Goal: Information Seeking & Learning: Compare options

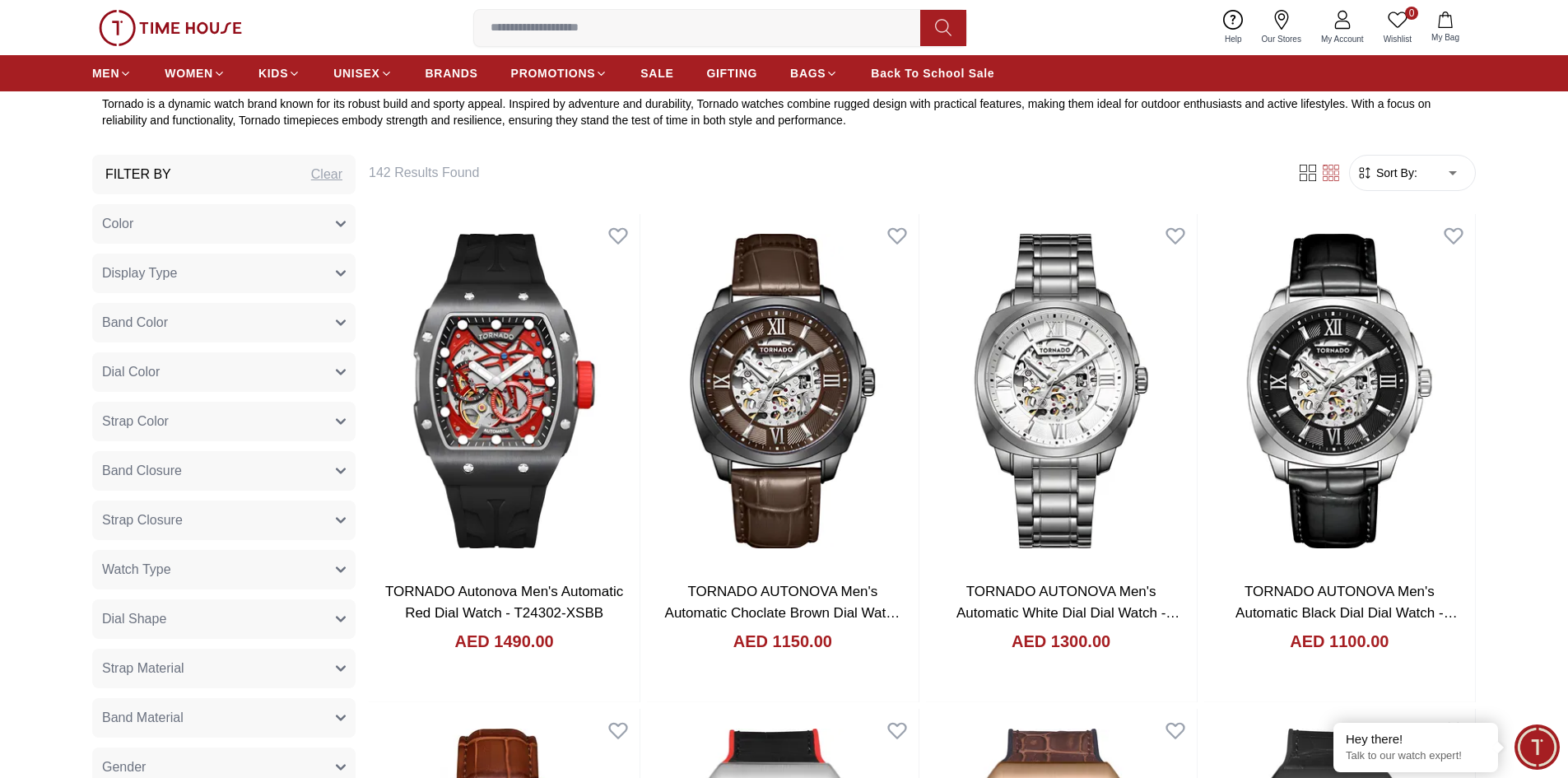
scroll to position [824, 0]
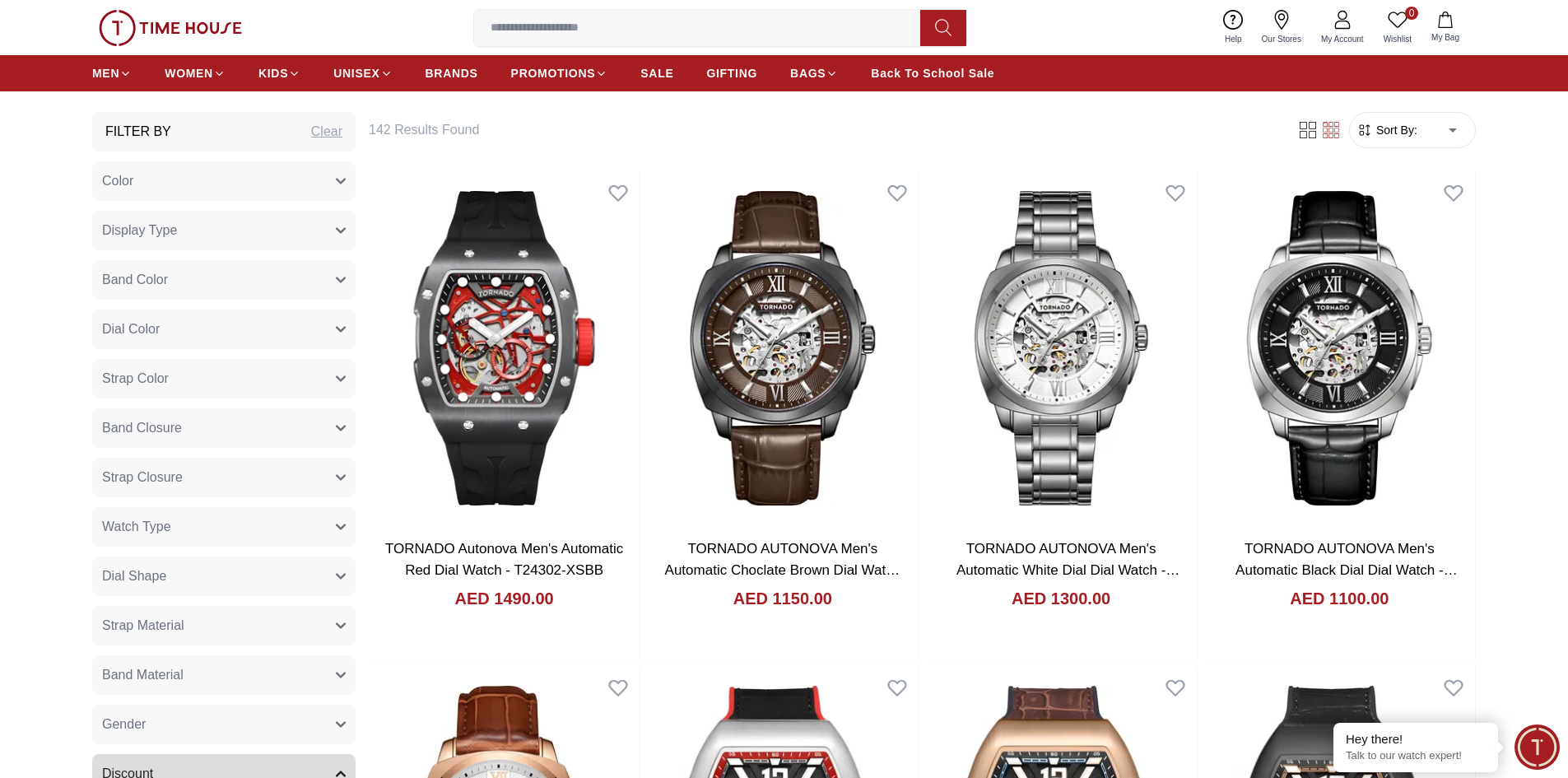
scroll to position [793, 0]
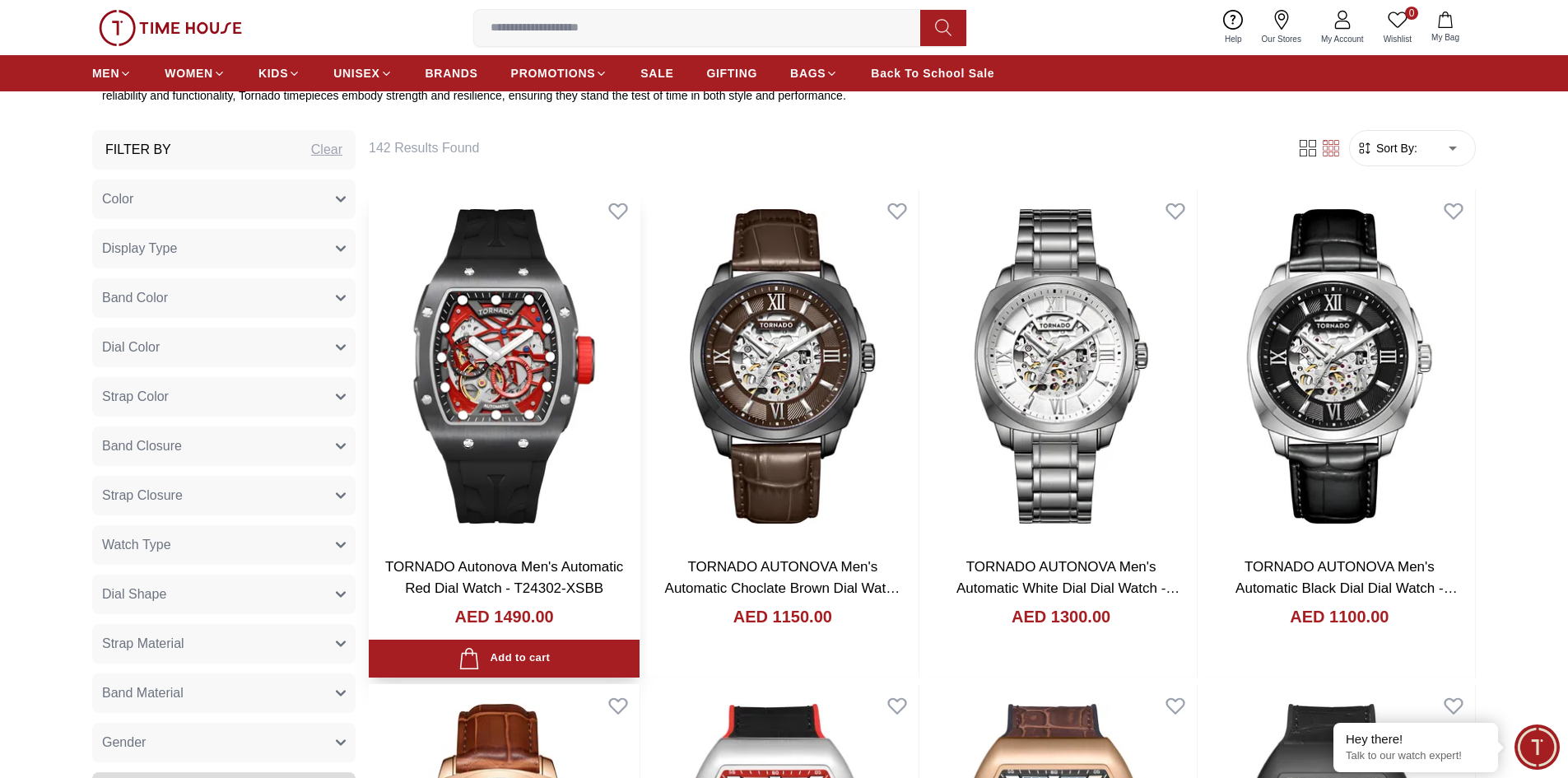
click at [497, 368] on img at bounding box center [503, 366] width 271 height 354
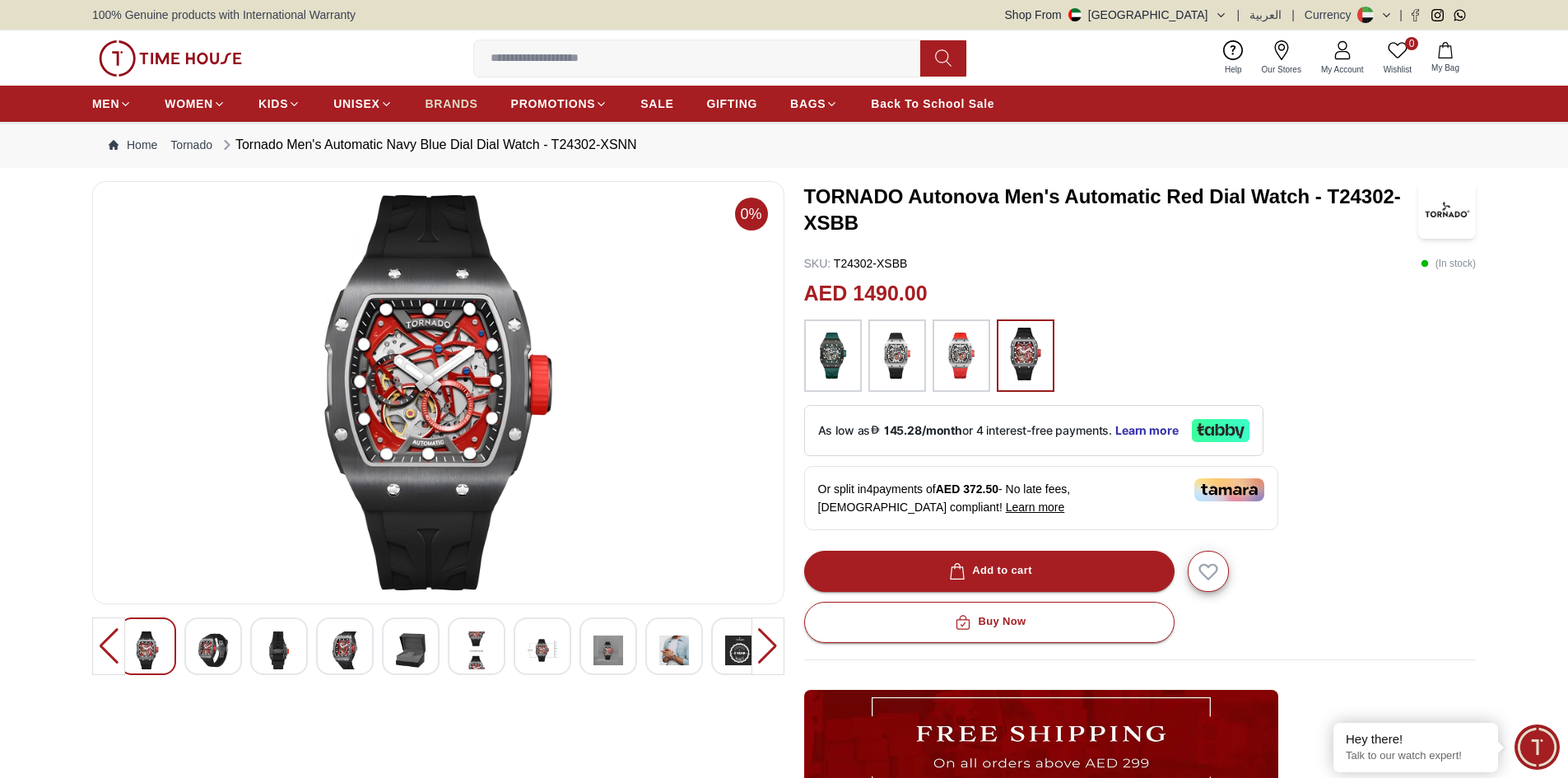
click at [452, 101] on span "BRANDS" at bounding box center [451, 103] width 53 height 16
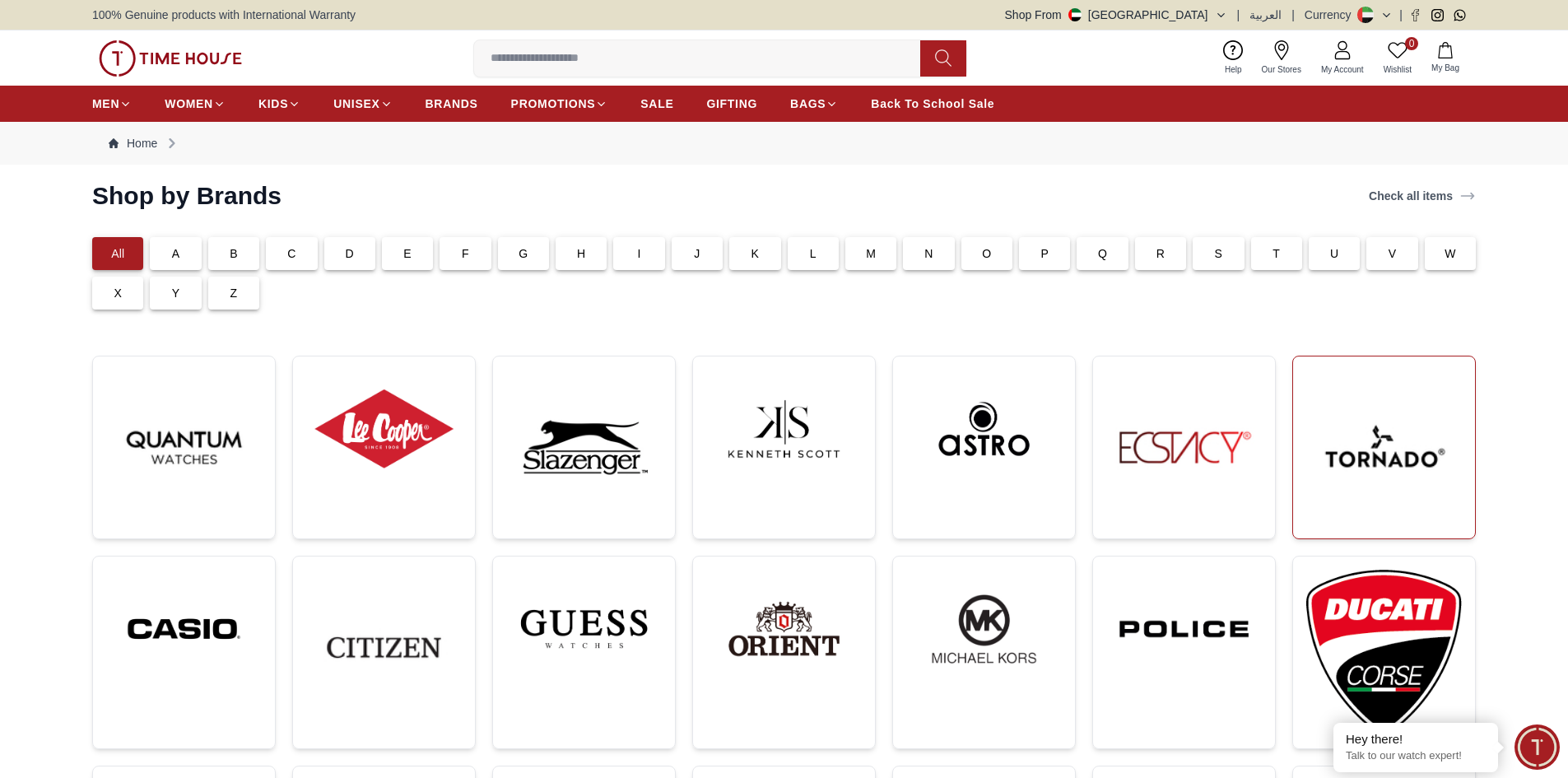
click at [1340, 449] on img at bounding box center [1384, 447] width 156 height 156
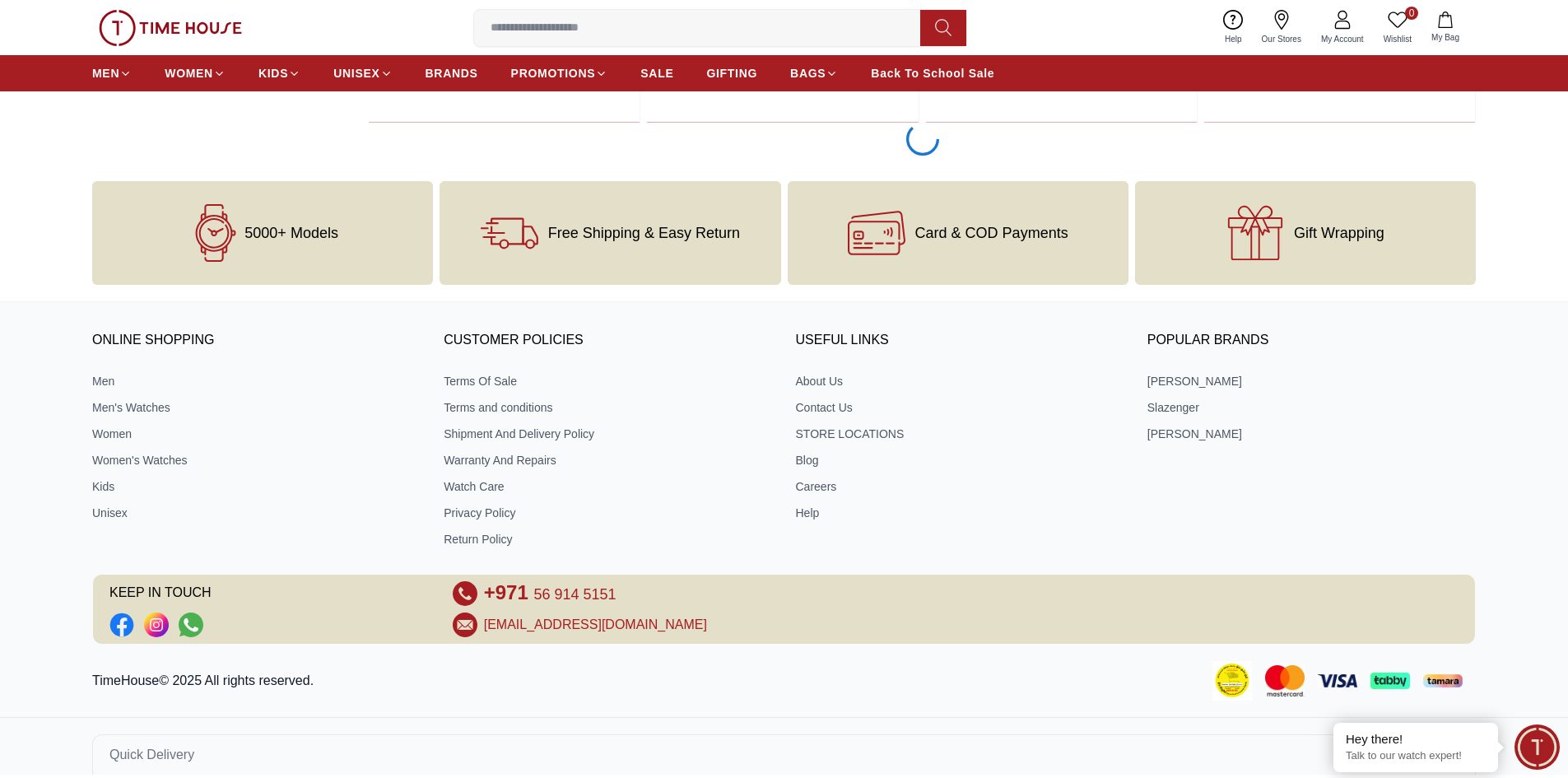
scroll to position [3096, 0]
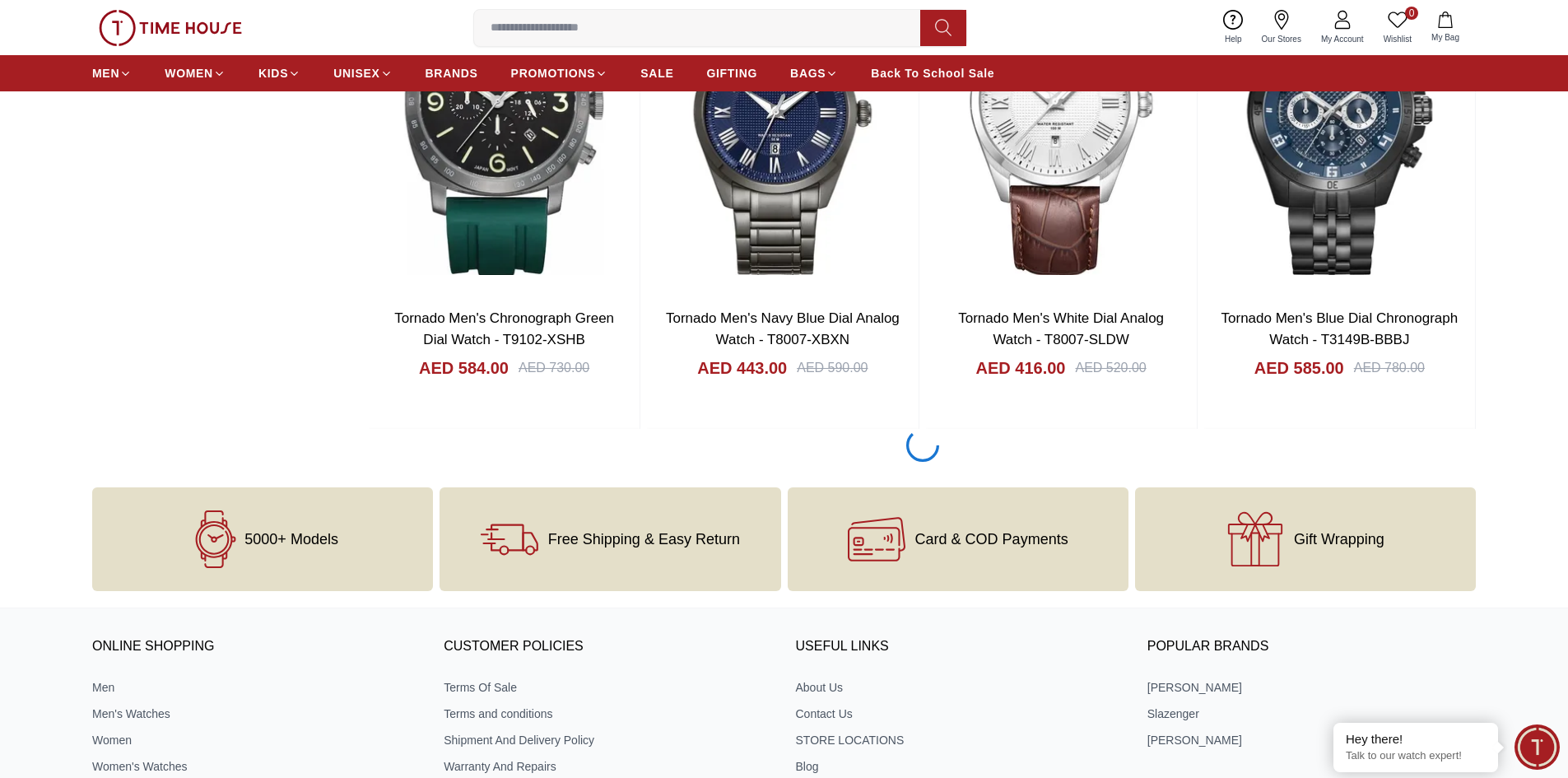
scroll to position [5489, 0]
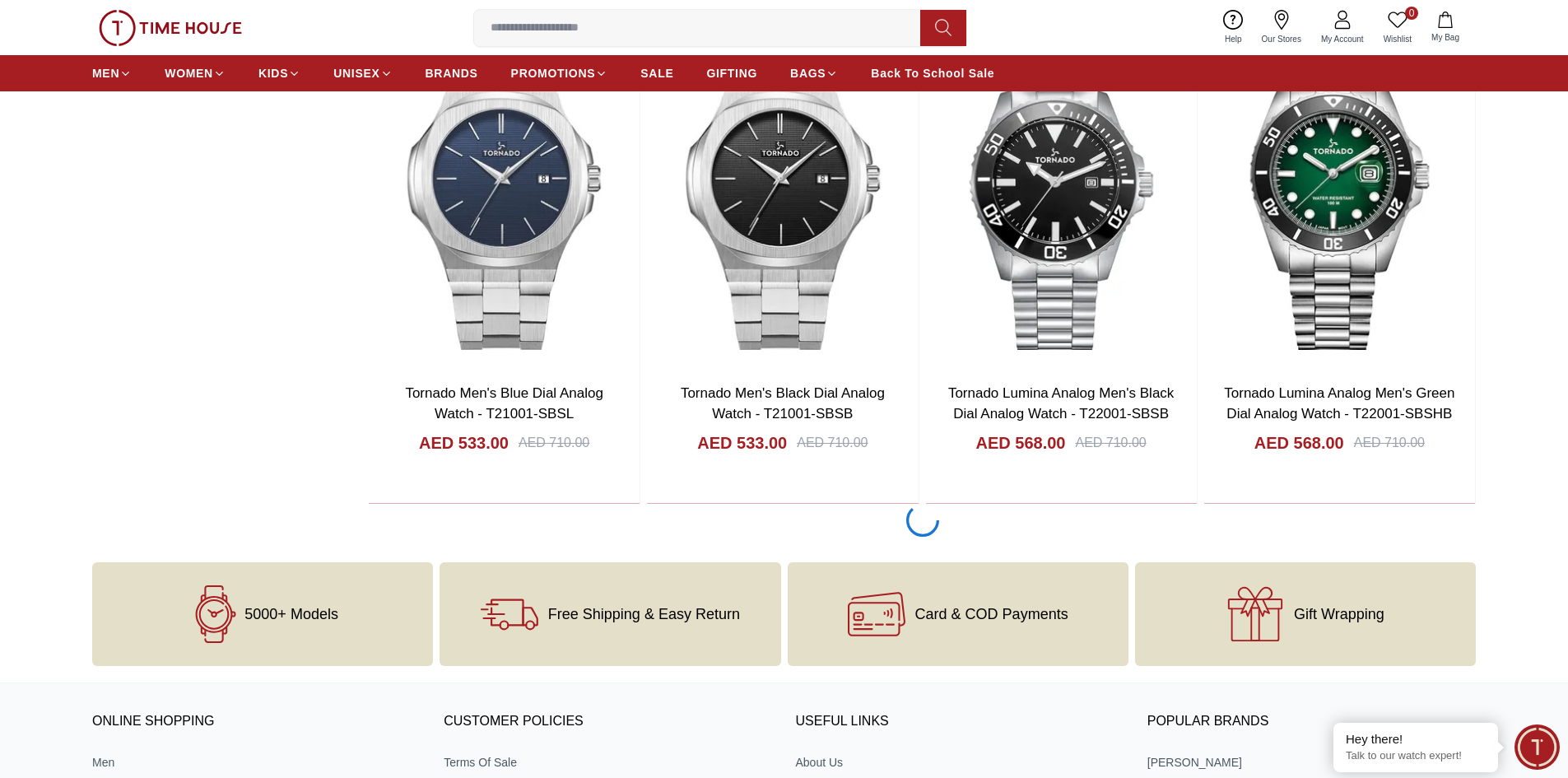
scroll to position [7878, 0]
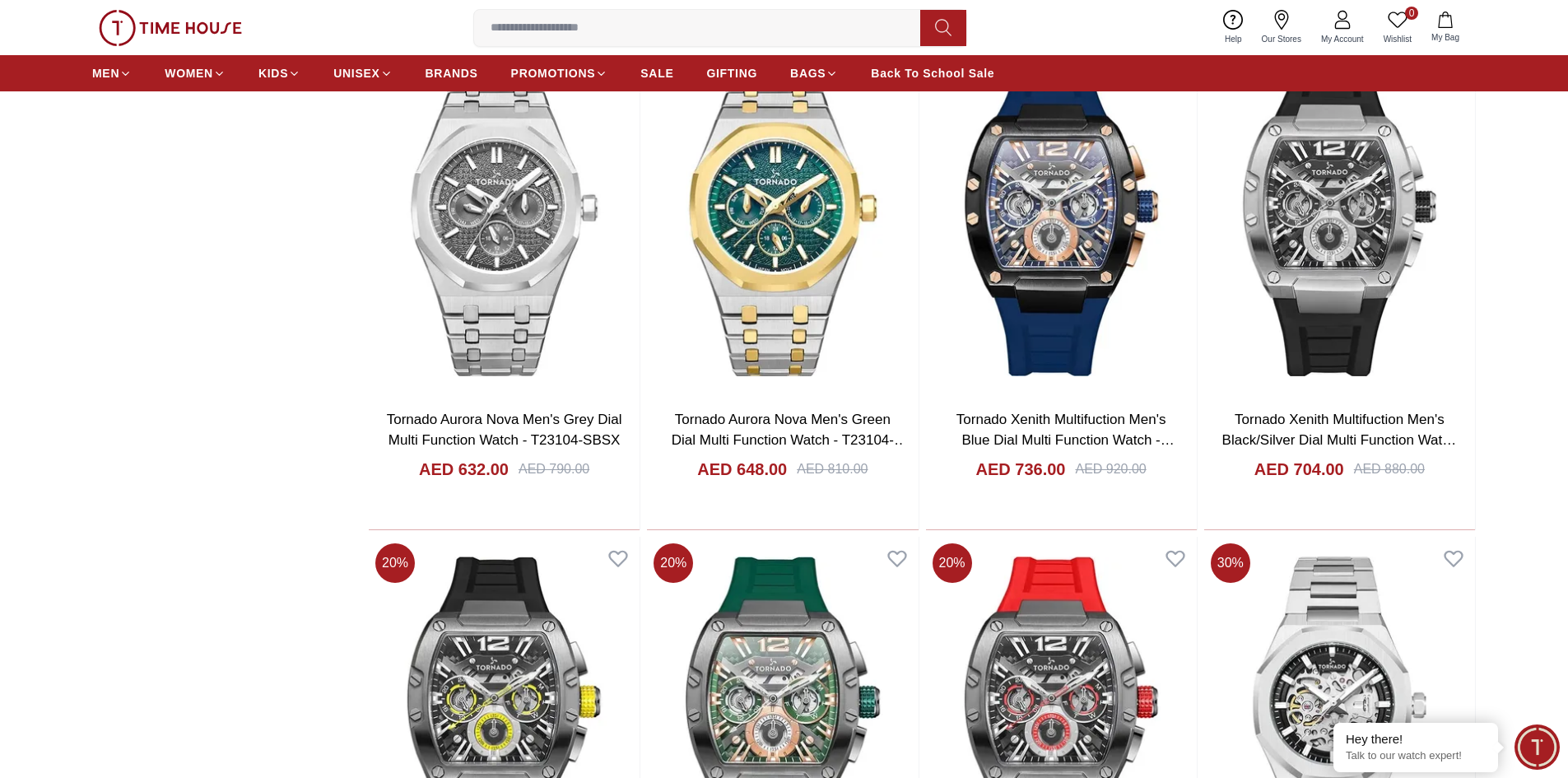
scroll to position [12654, 0]
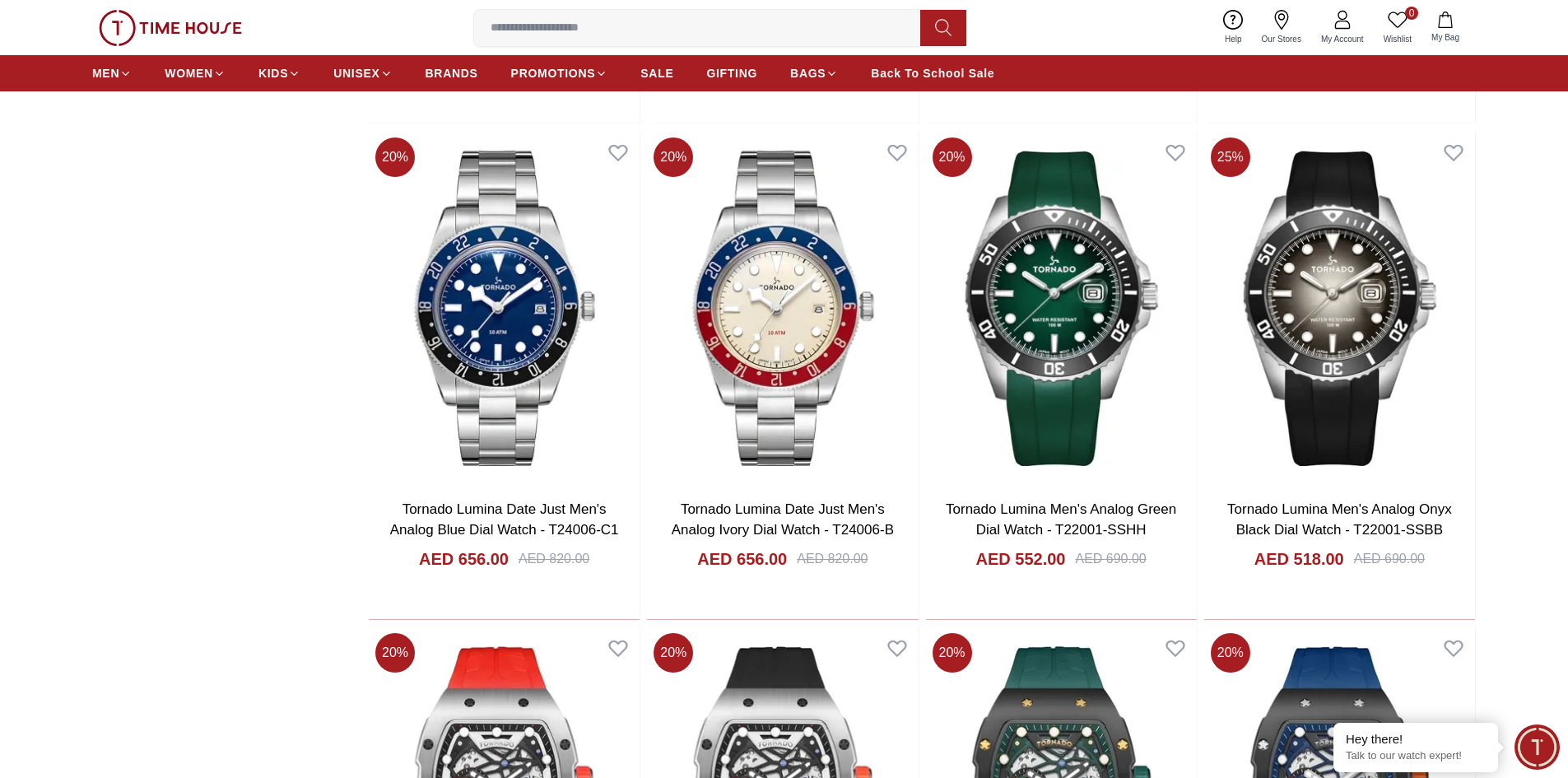
scroll to position [4157, 0]
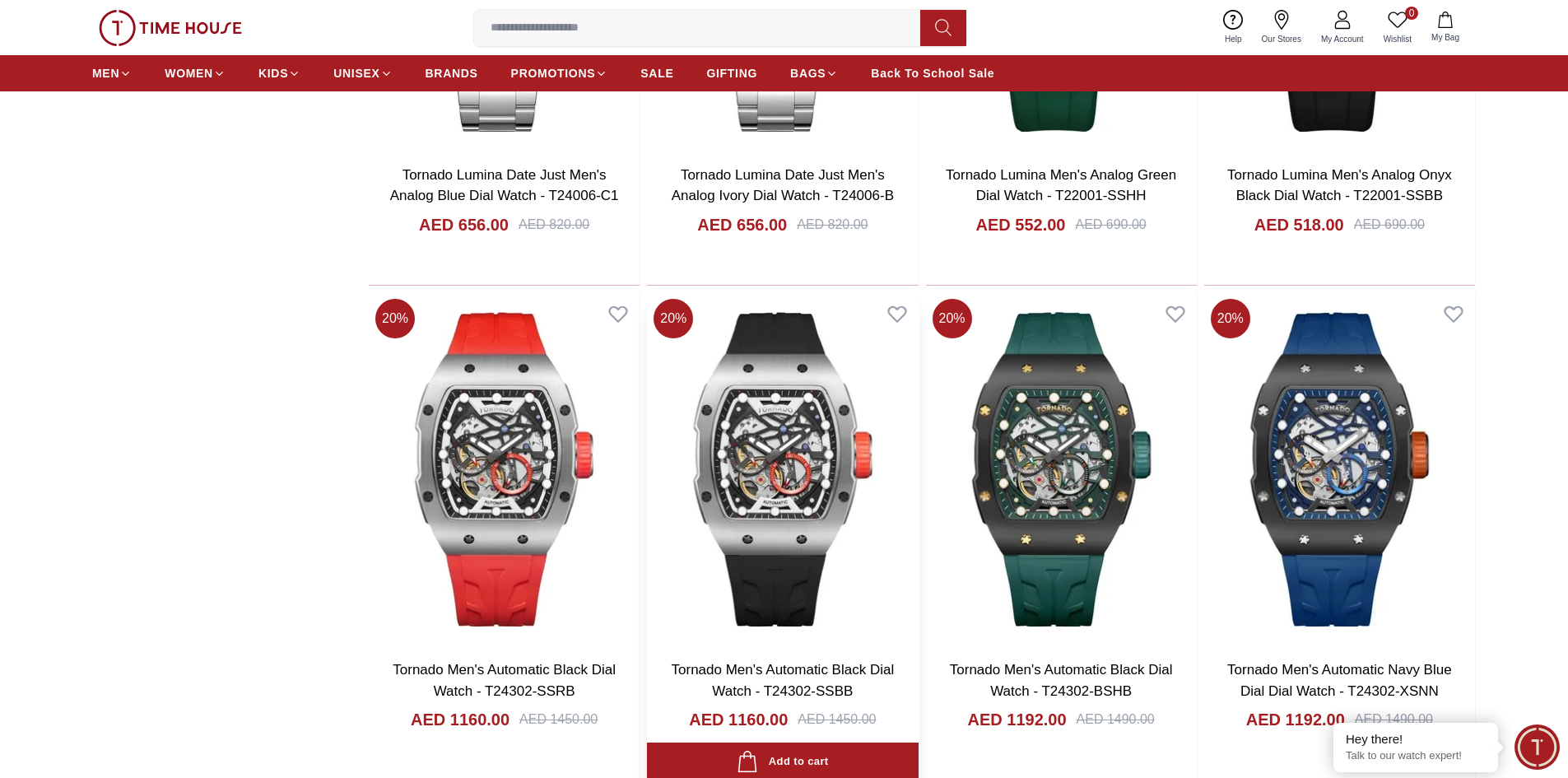
click at [776, 415] on img at bounding box center [782, 469] width 271 height 354
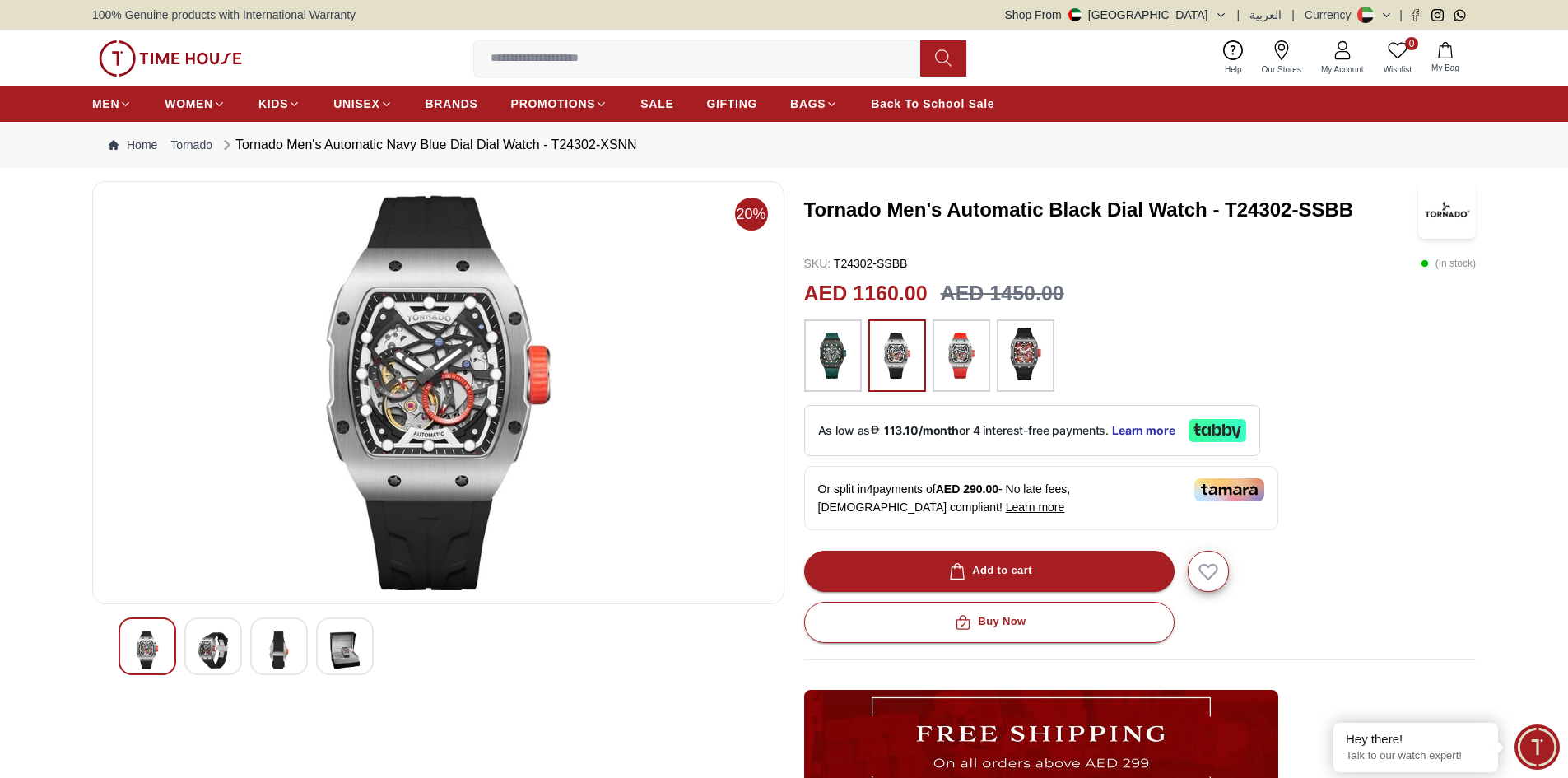
click at [229, 642] on div at bounding box center [213, 646] width 58 height 58
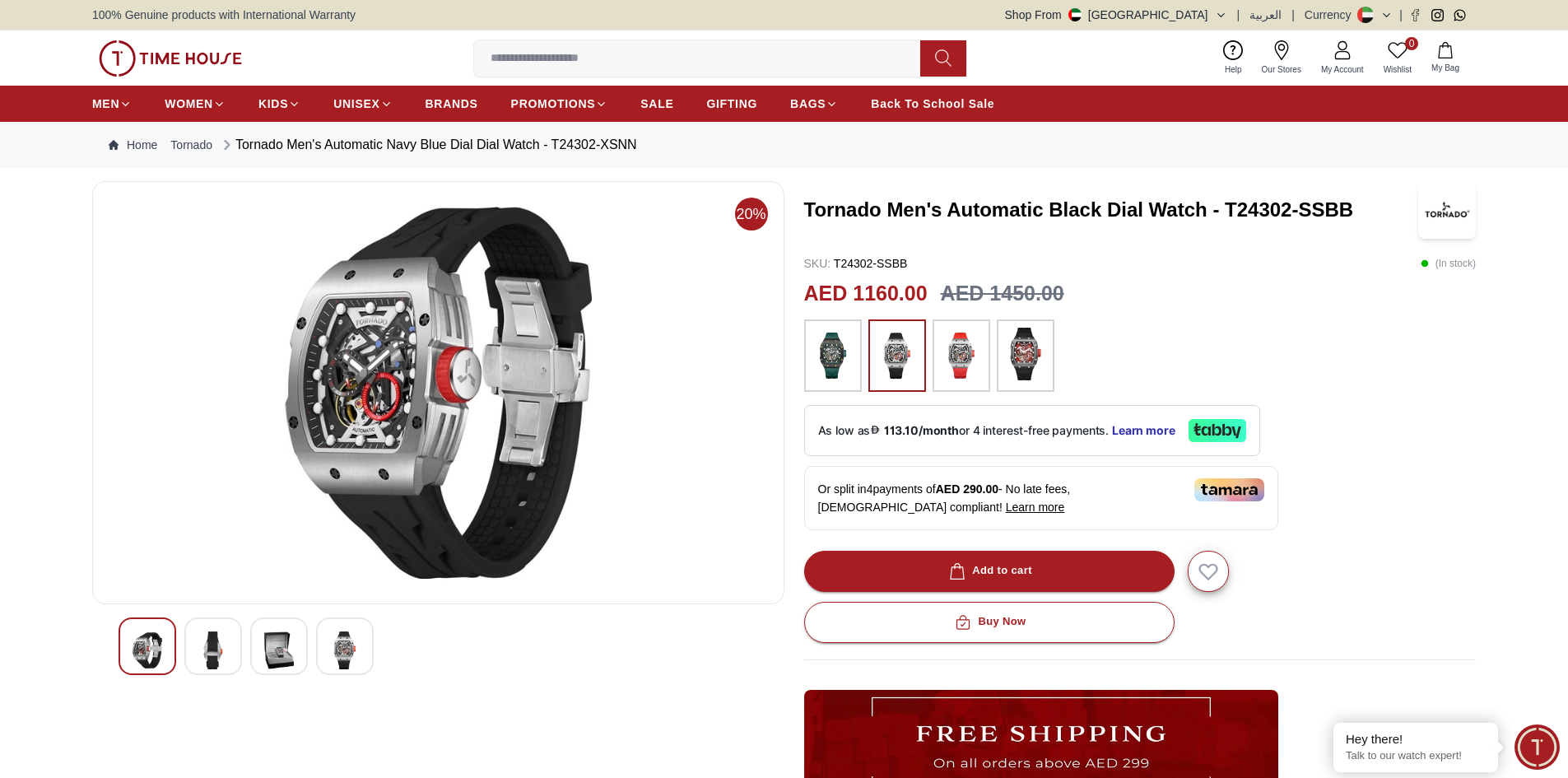
click at [284, 651] on img at bounding box center [278, 651] width 29 height 38
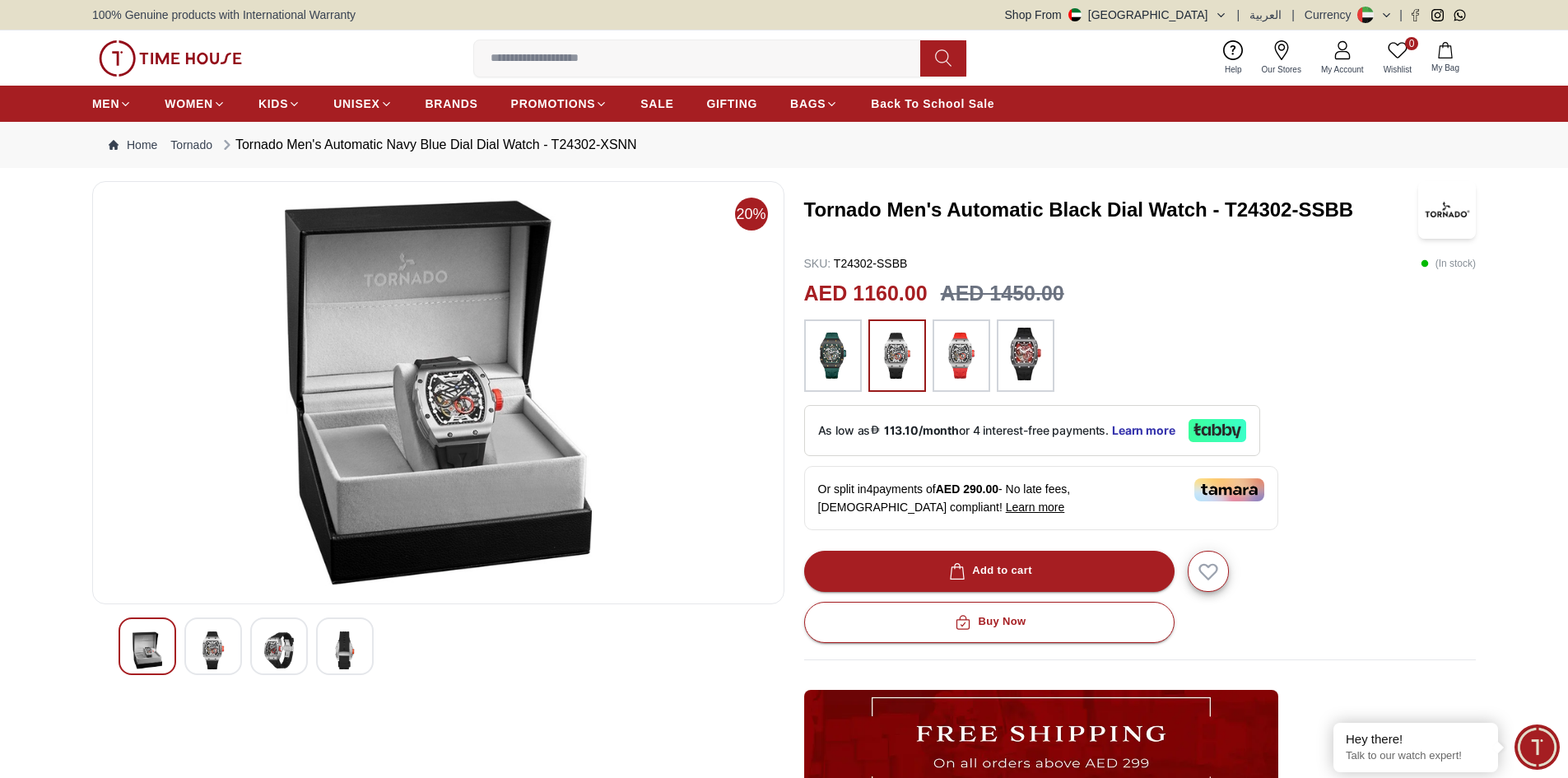
click at [338, 651] on img at bounding box center [345, 651] width 29 height 38
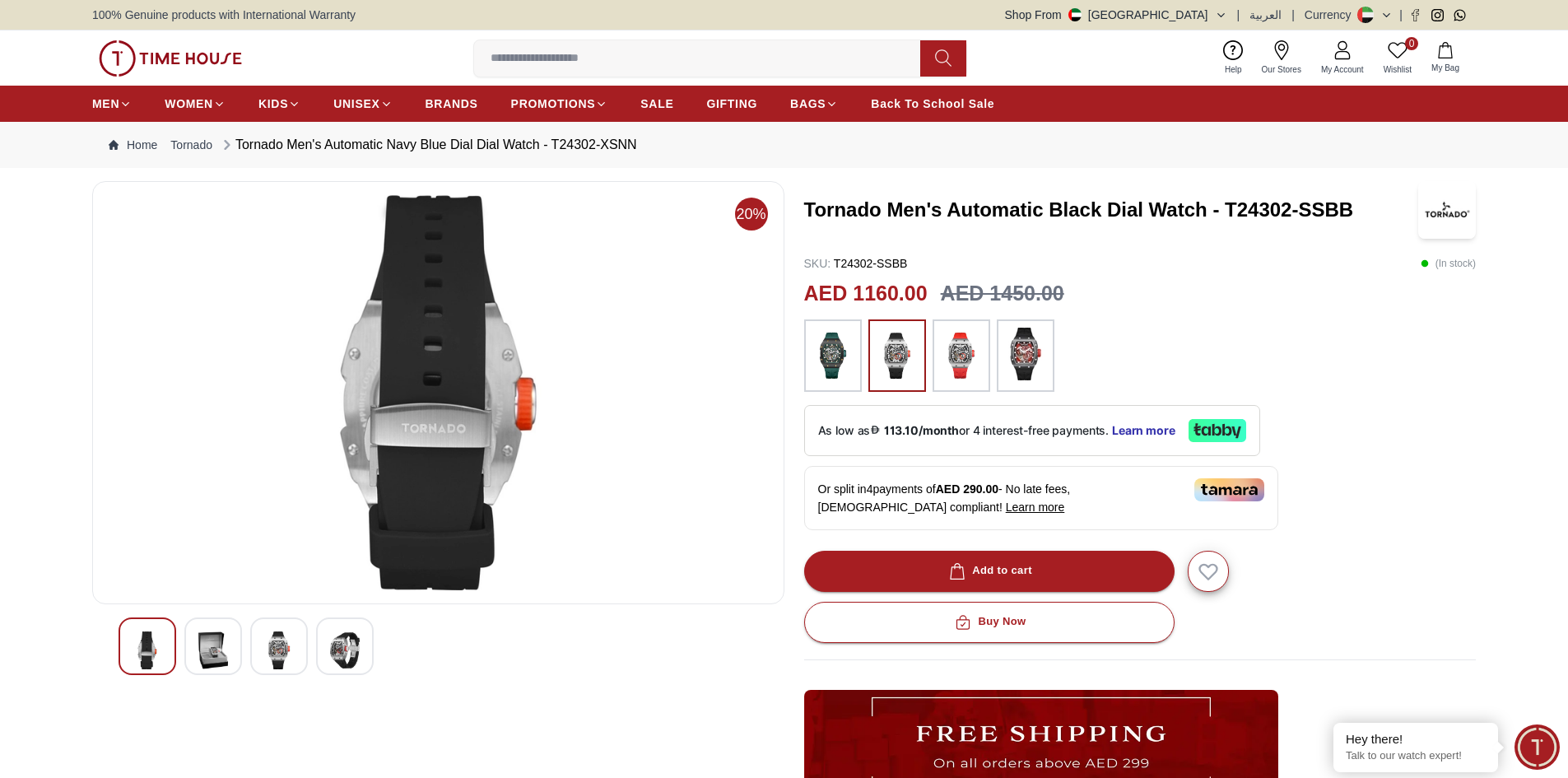
click at [278, 659] on img at bounding box center [278, 651] width 29 height 38
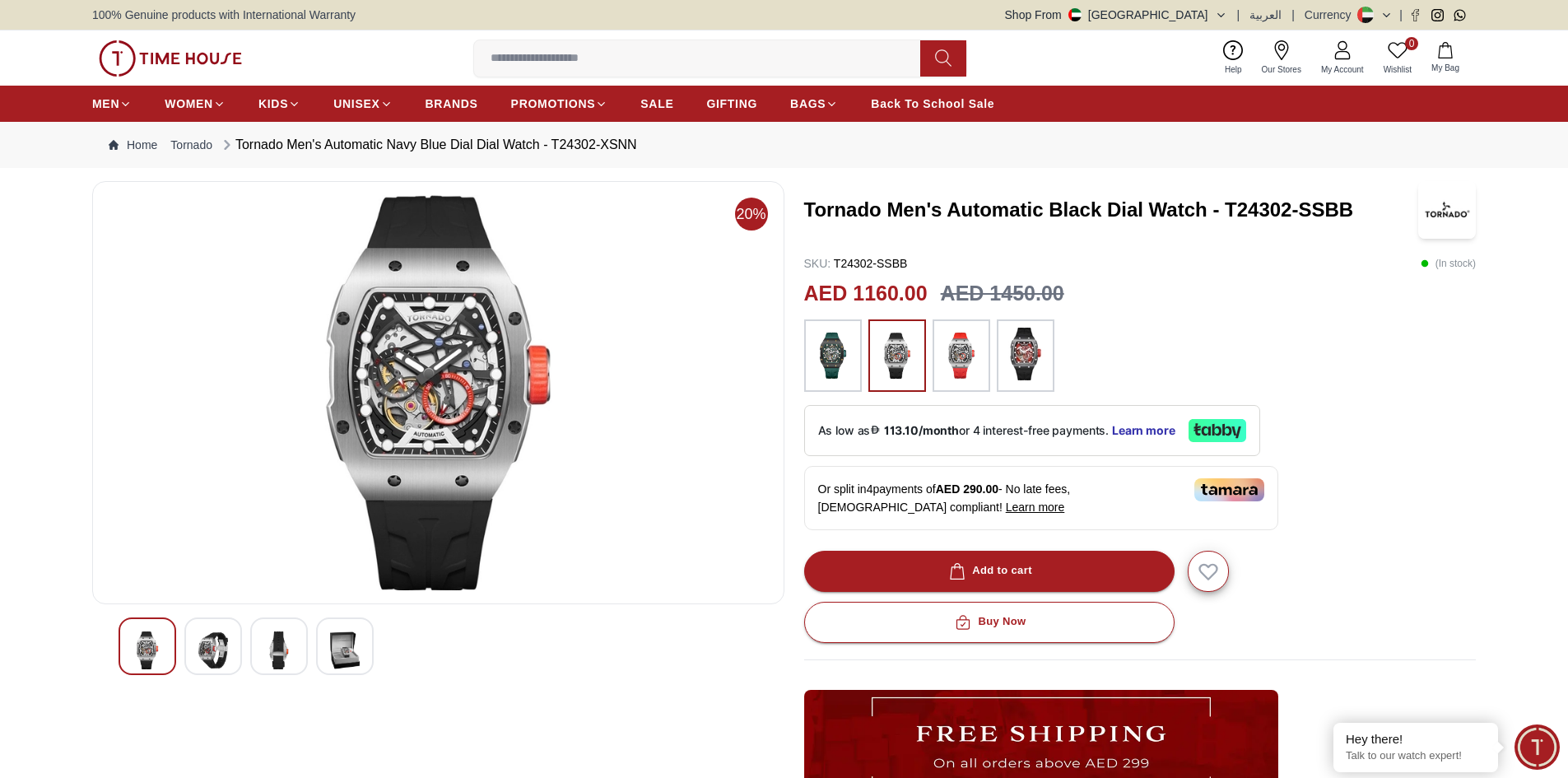
click at [992, 426] on span "As low as 113.10/month or 4 interest-free payments." at bounding box center [963, 430] width 291 height 14
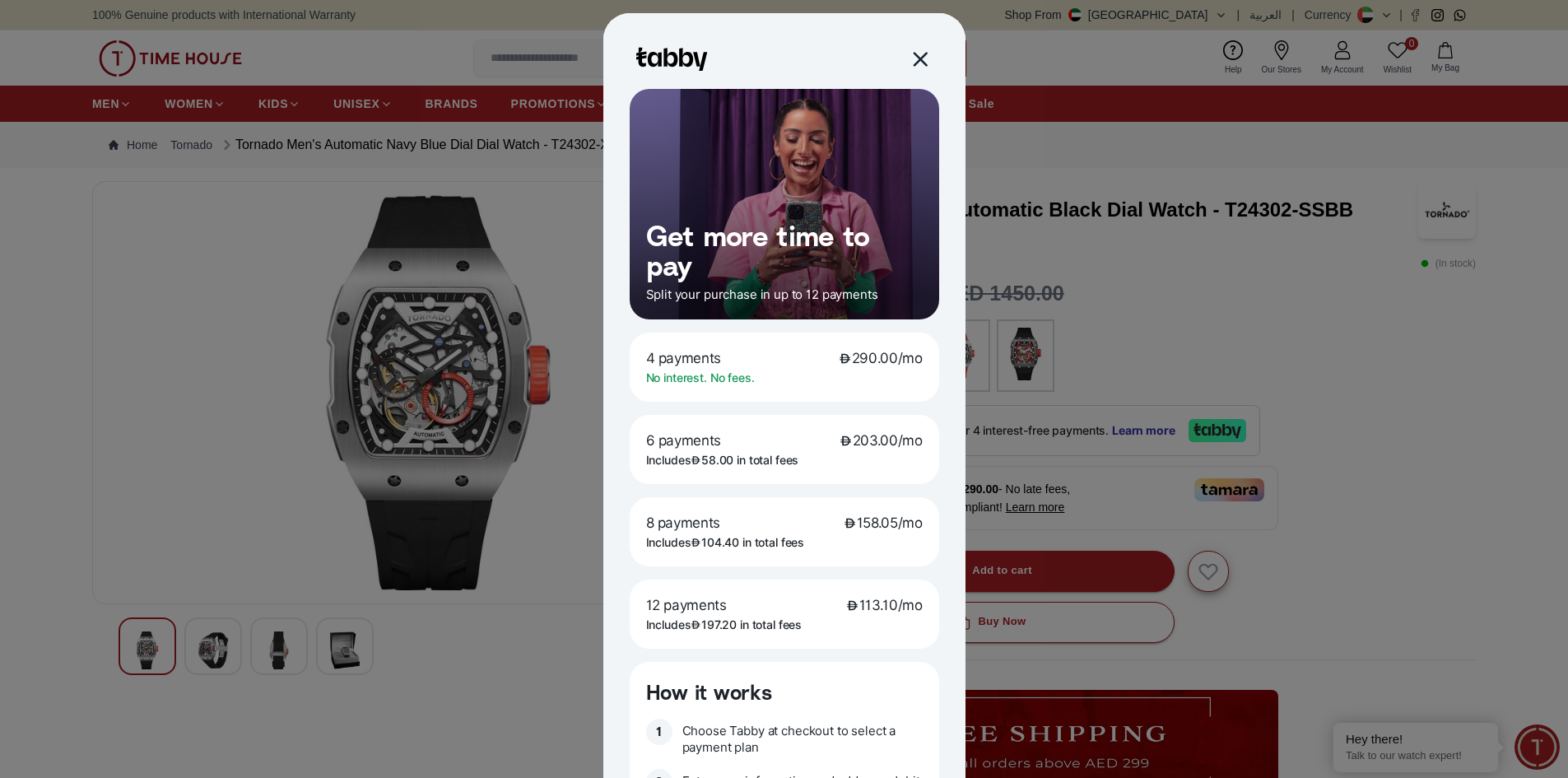
click at [910, 64] on div at bounding box center [918, 59] width 19 height 19
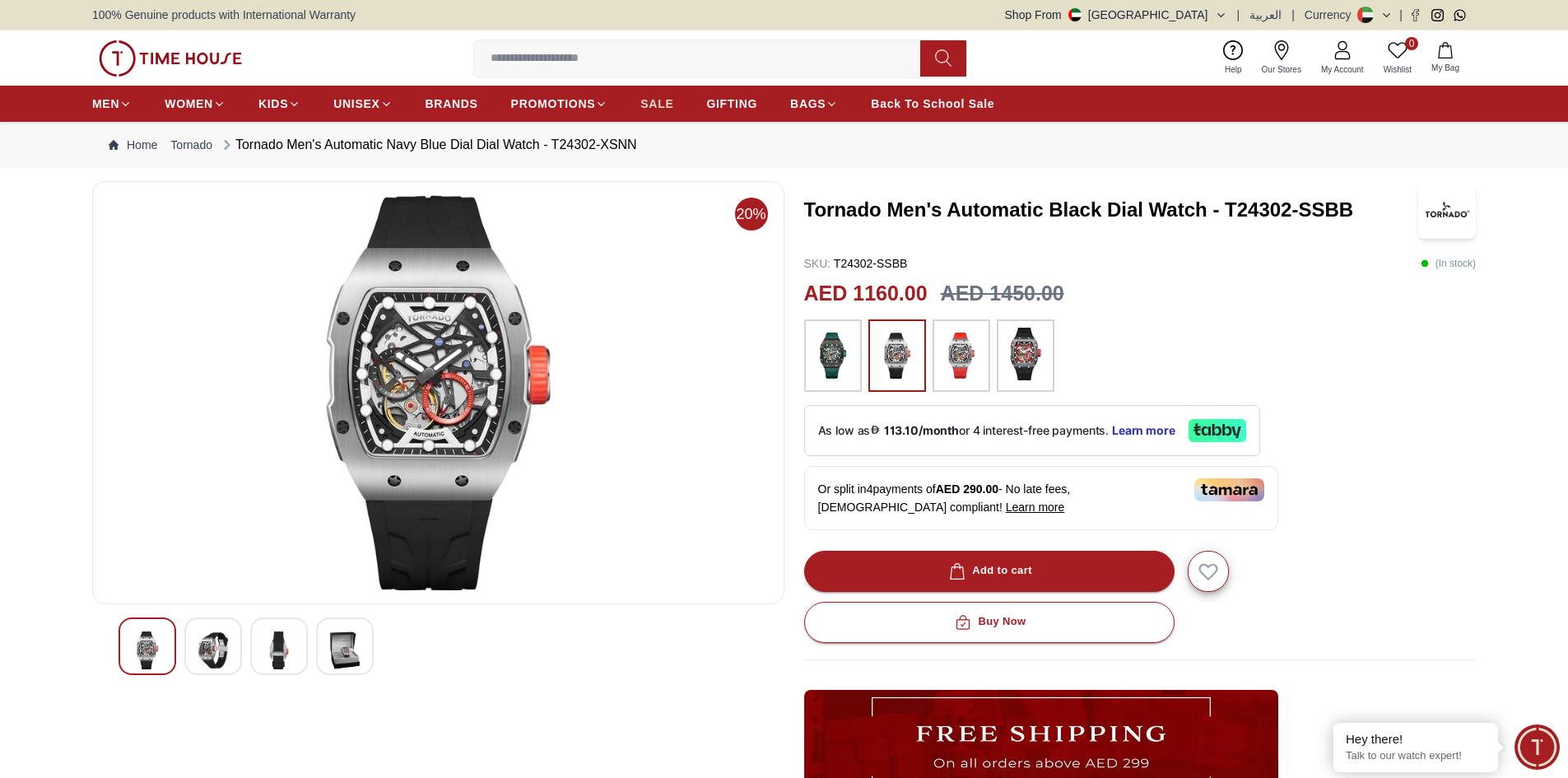
click at [651, 96] on span "SALE" at bounding box center [656, 103] width 33 height 16
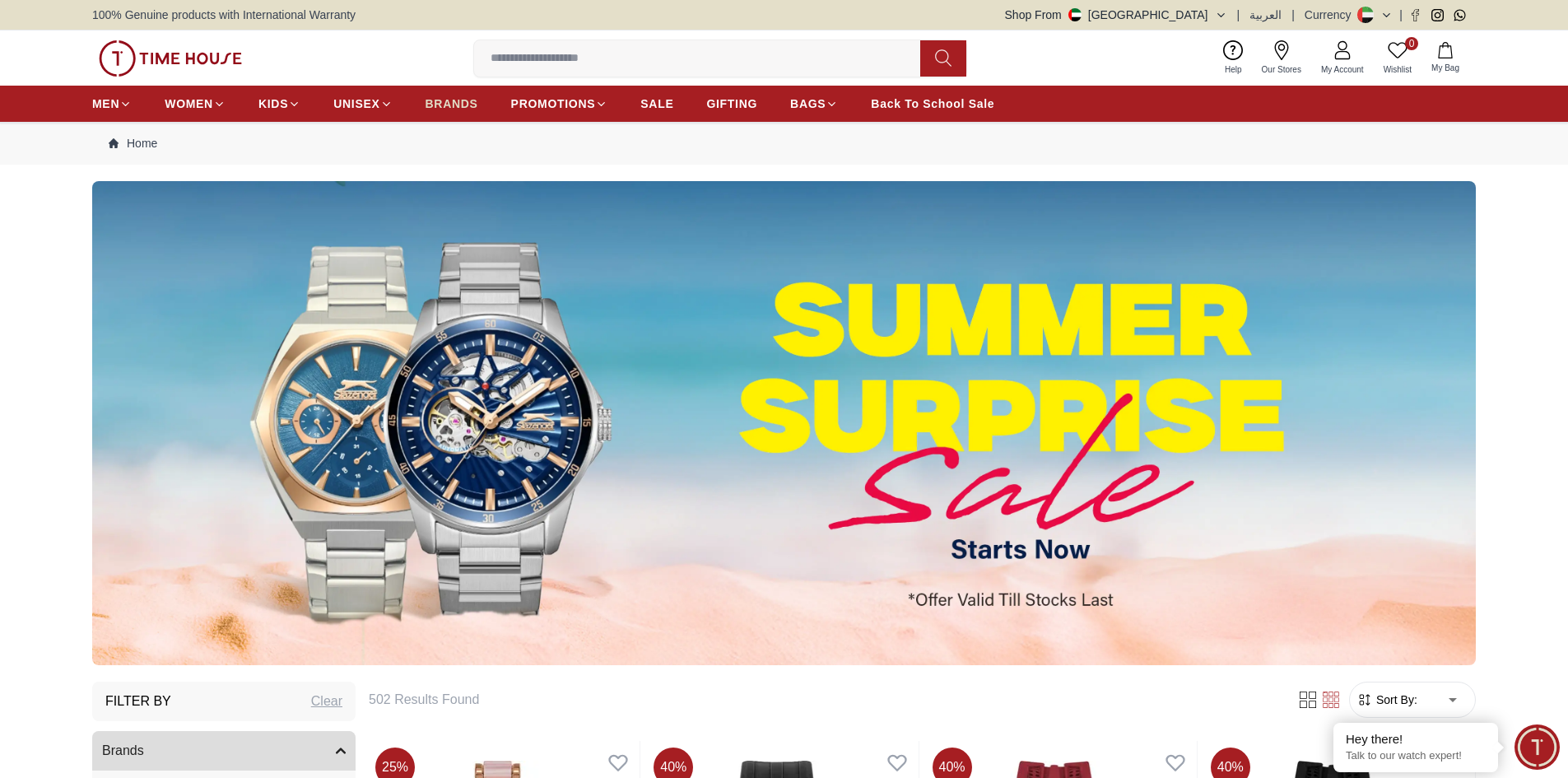
click at [438, 99] on span "BRANDS" at bounding box center [451, 103] width 53 height 16
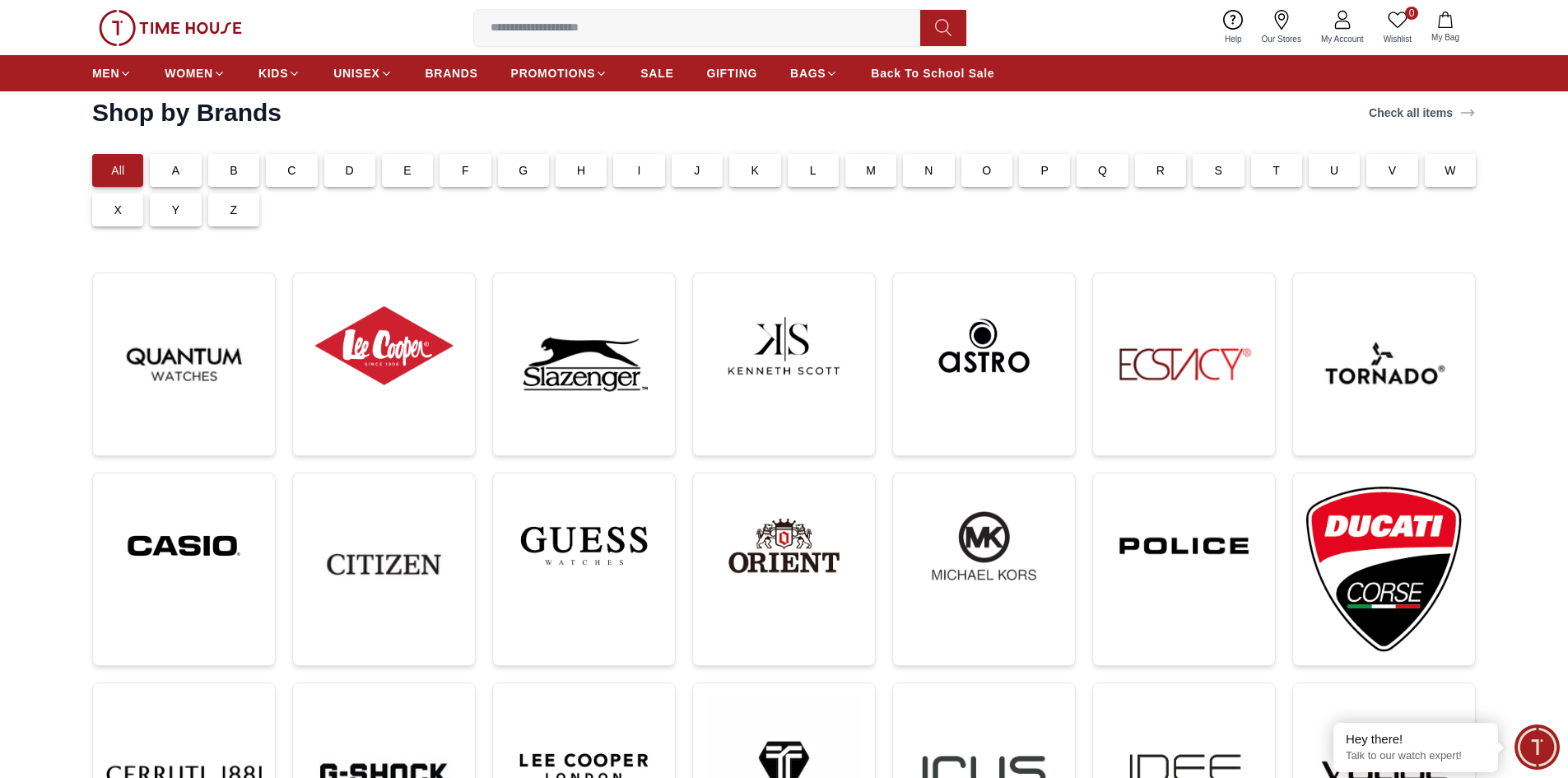
scroll to position [82, 0]
click at [1401, 398] on img at bounding box center [1384, 365] width 156 height 156
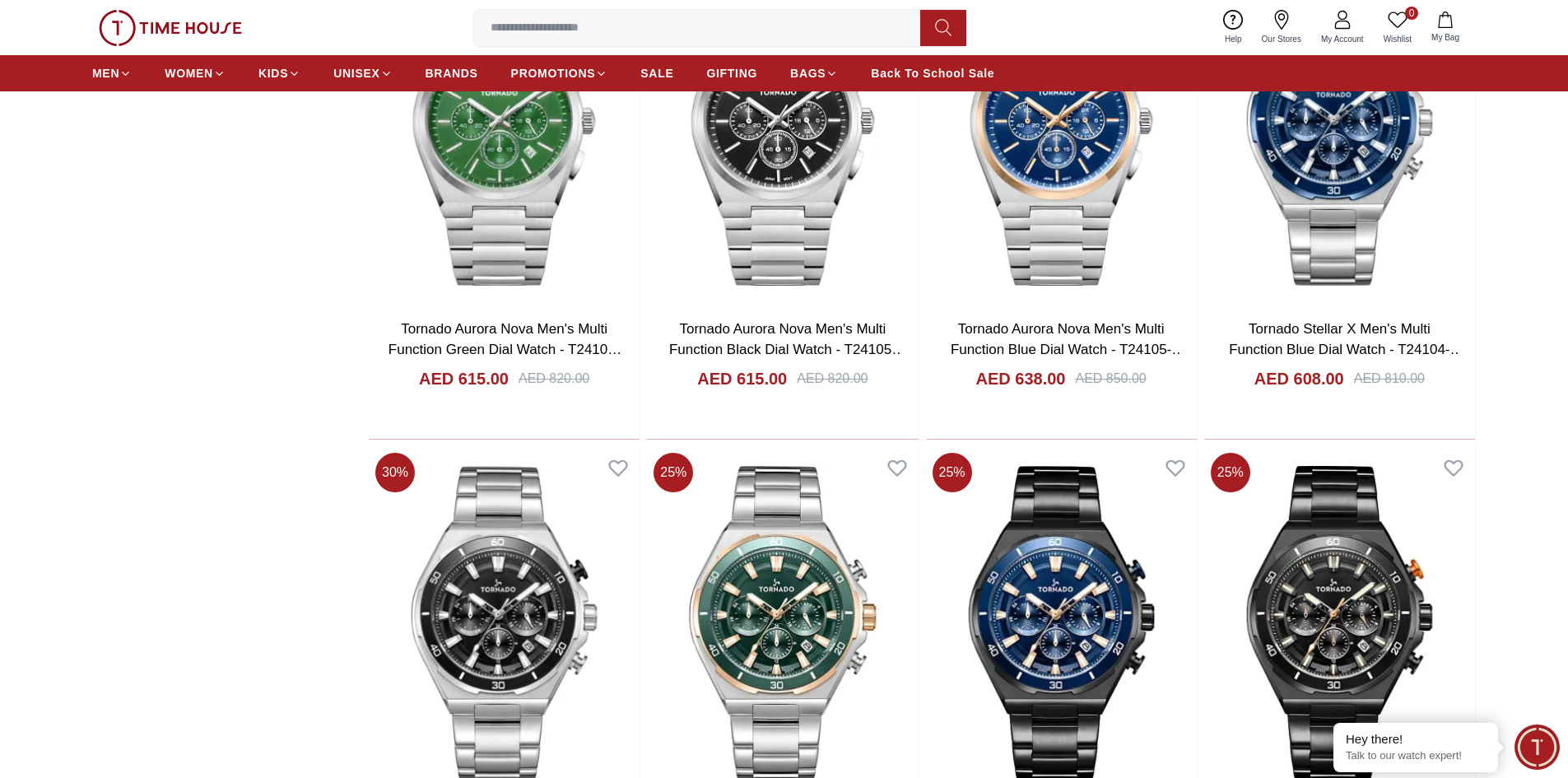
scroll to position [2934, 0]
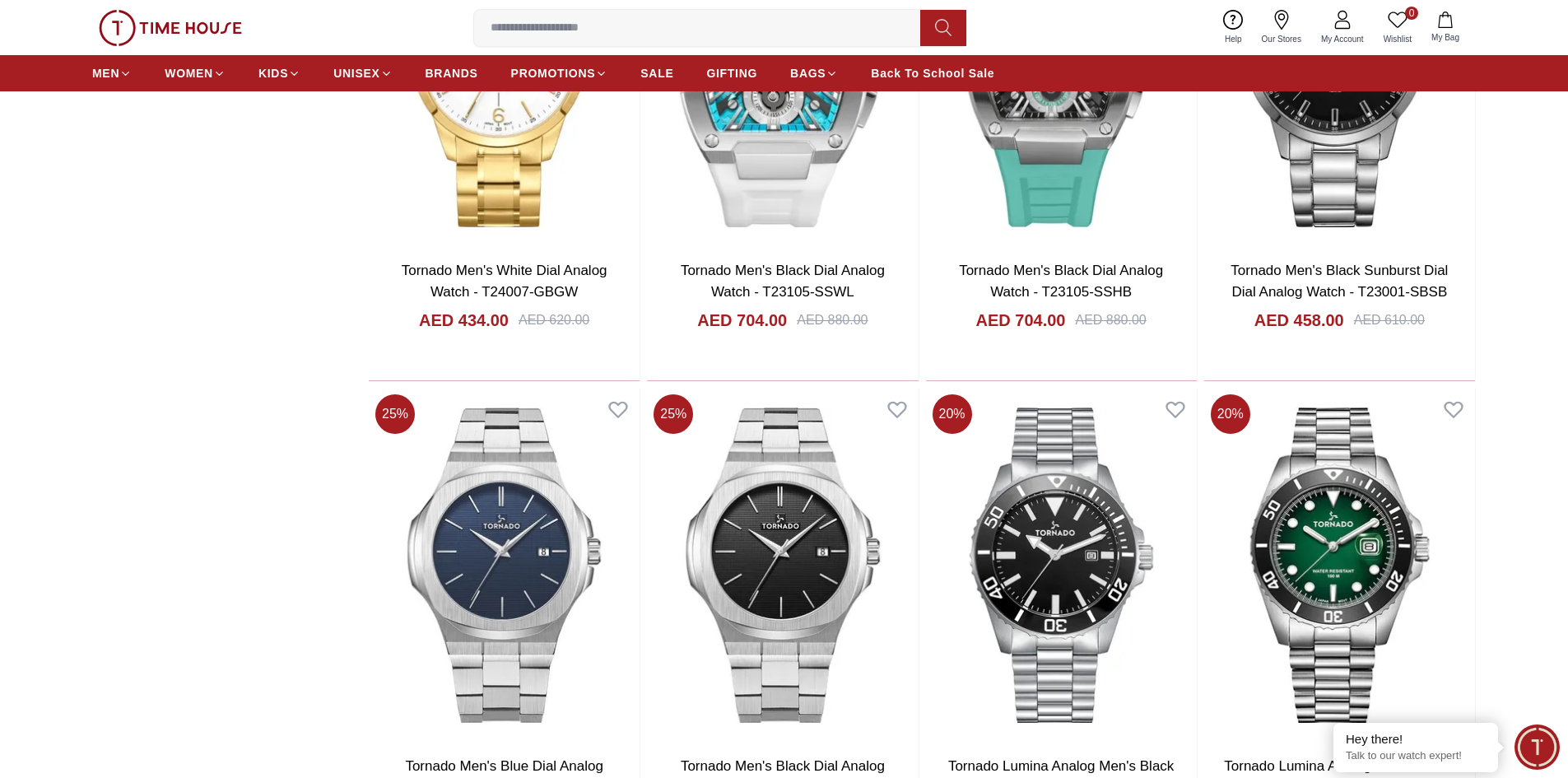
scroll to position [7878, 0]
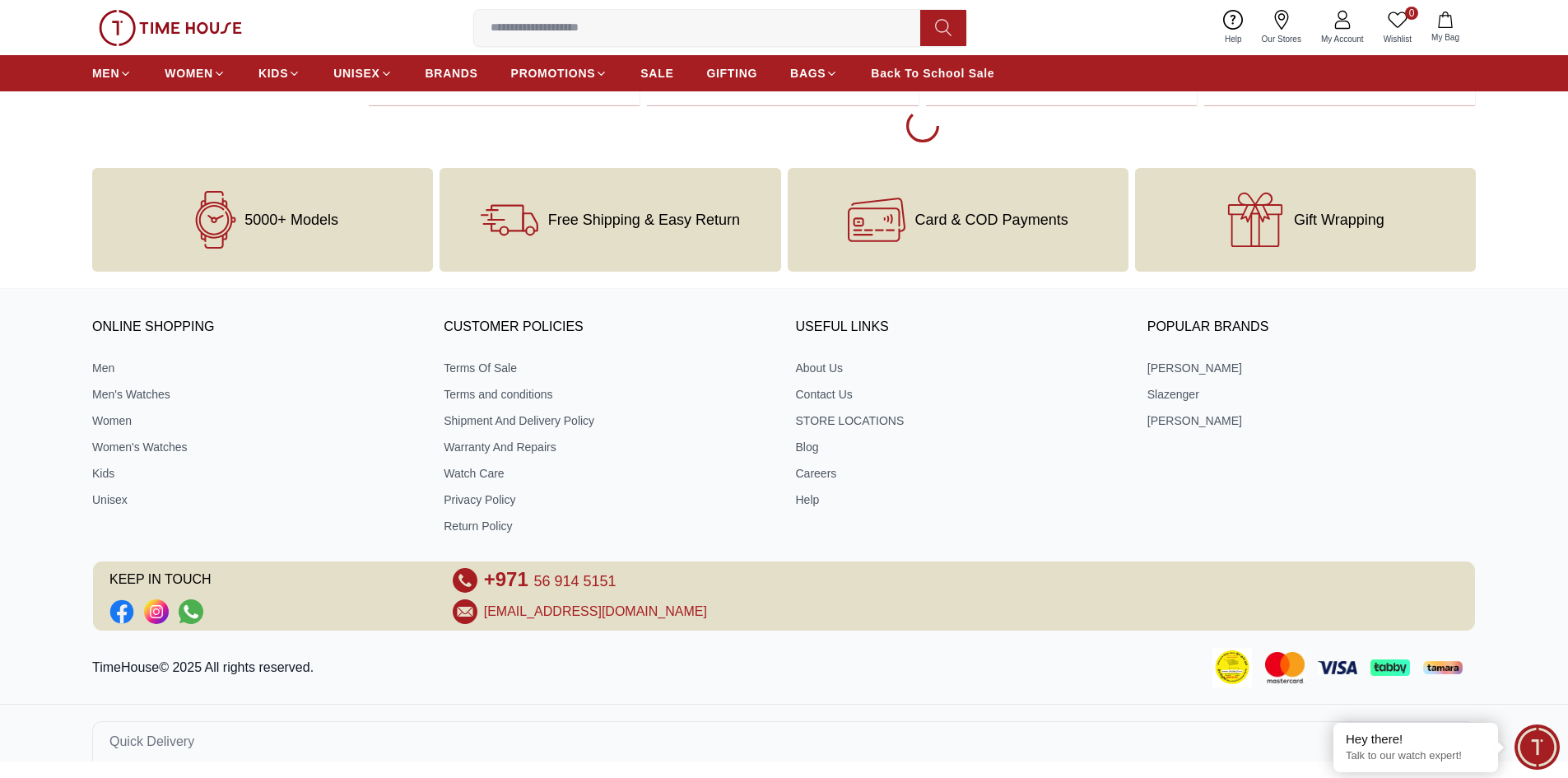
scroll to position [13249, 0]
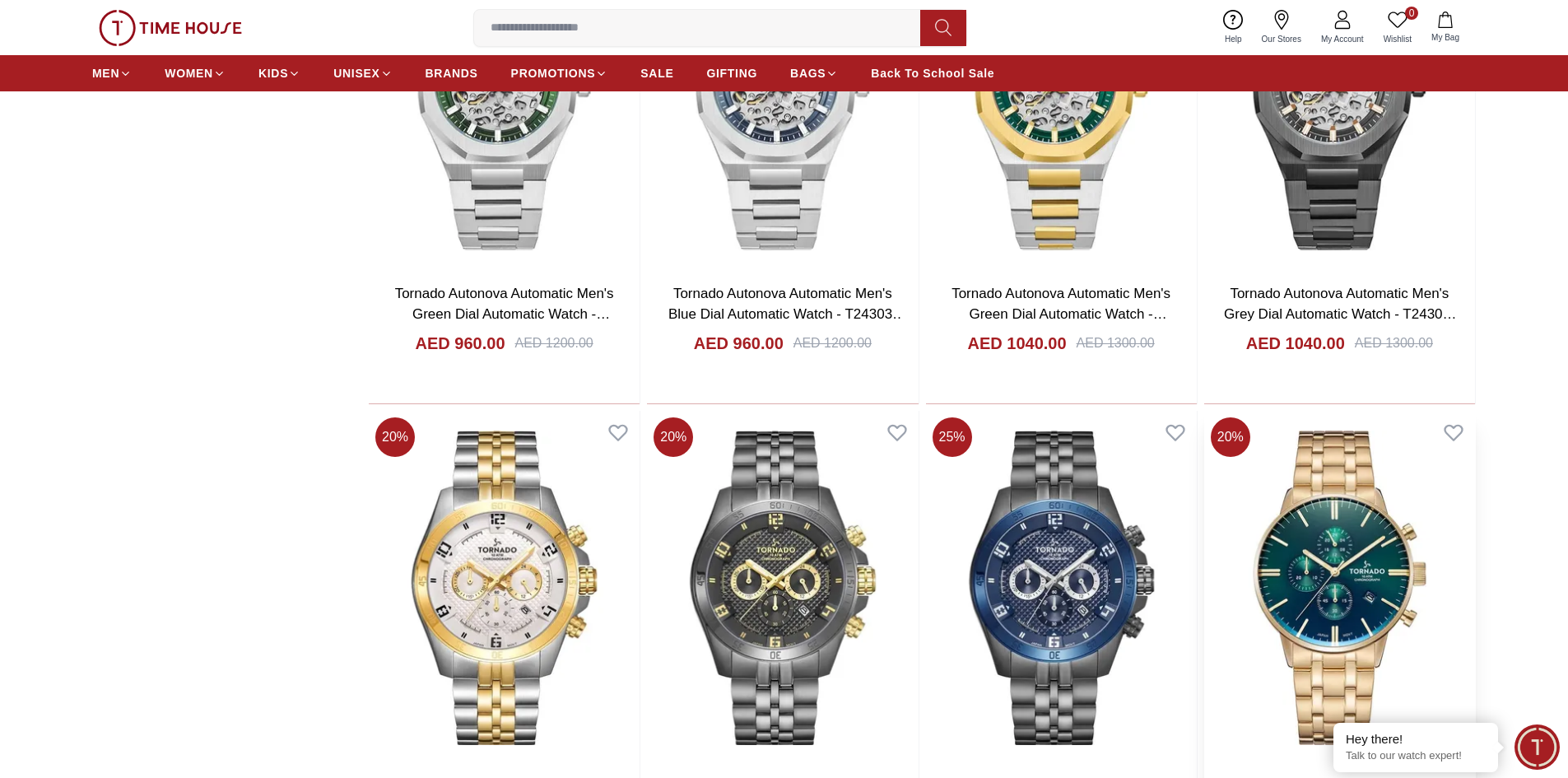
scroll to position [13745, 0]
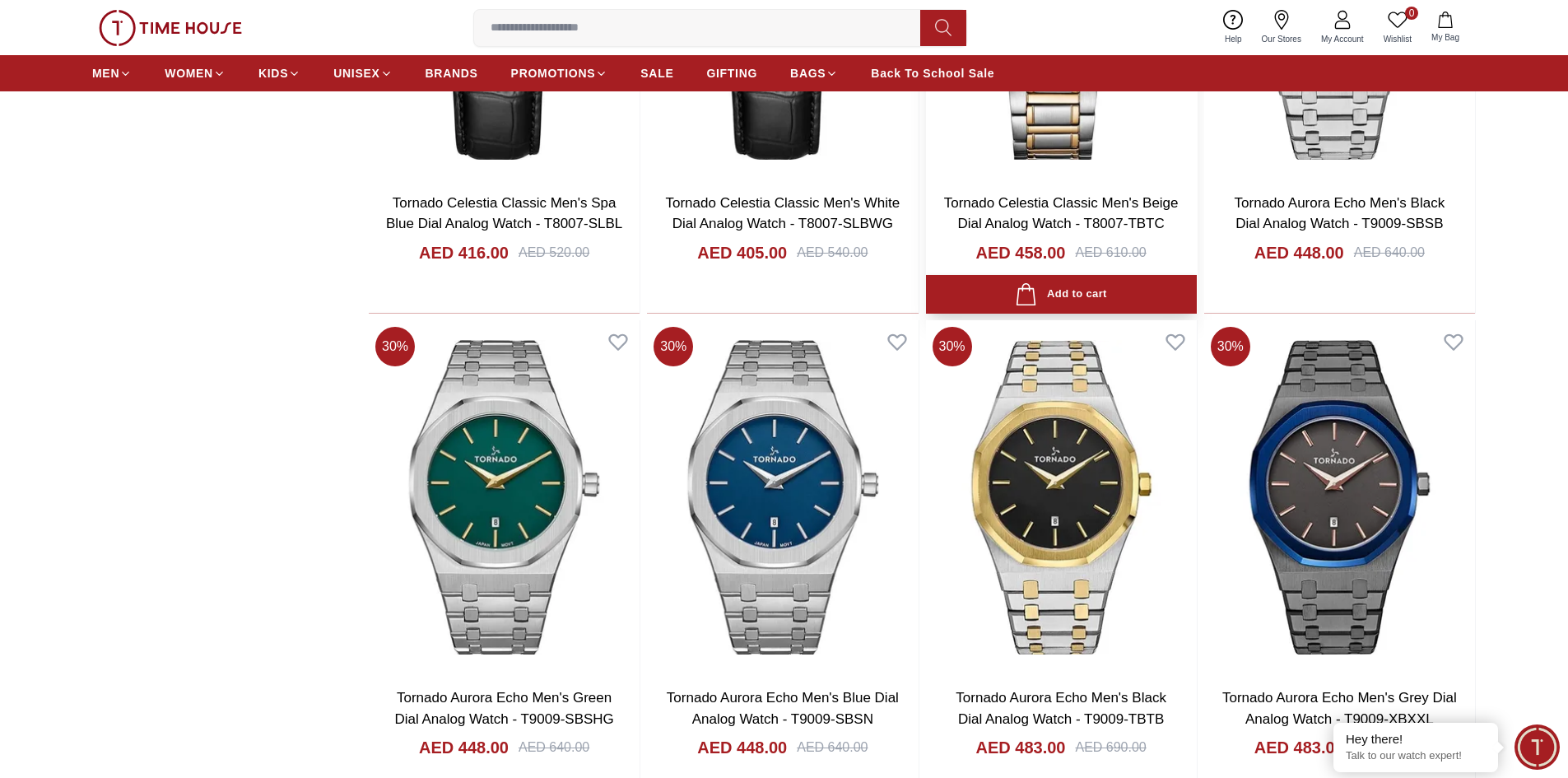
scroll to position [17040, 0]
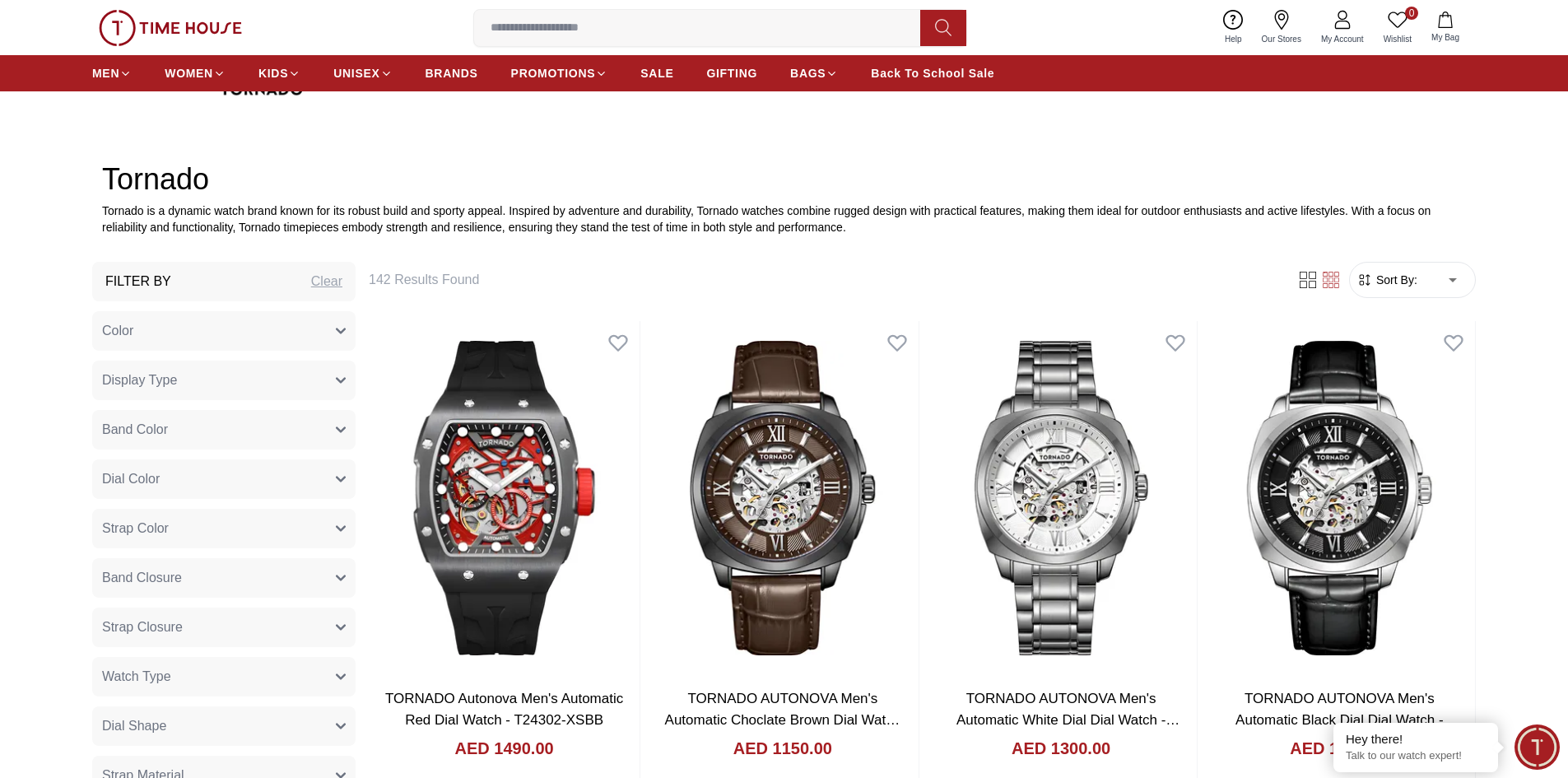
scroll to position [768, 0]
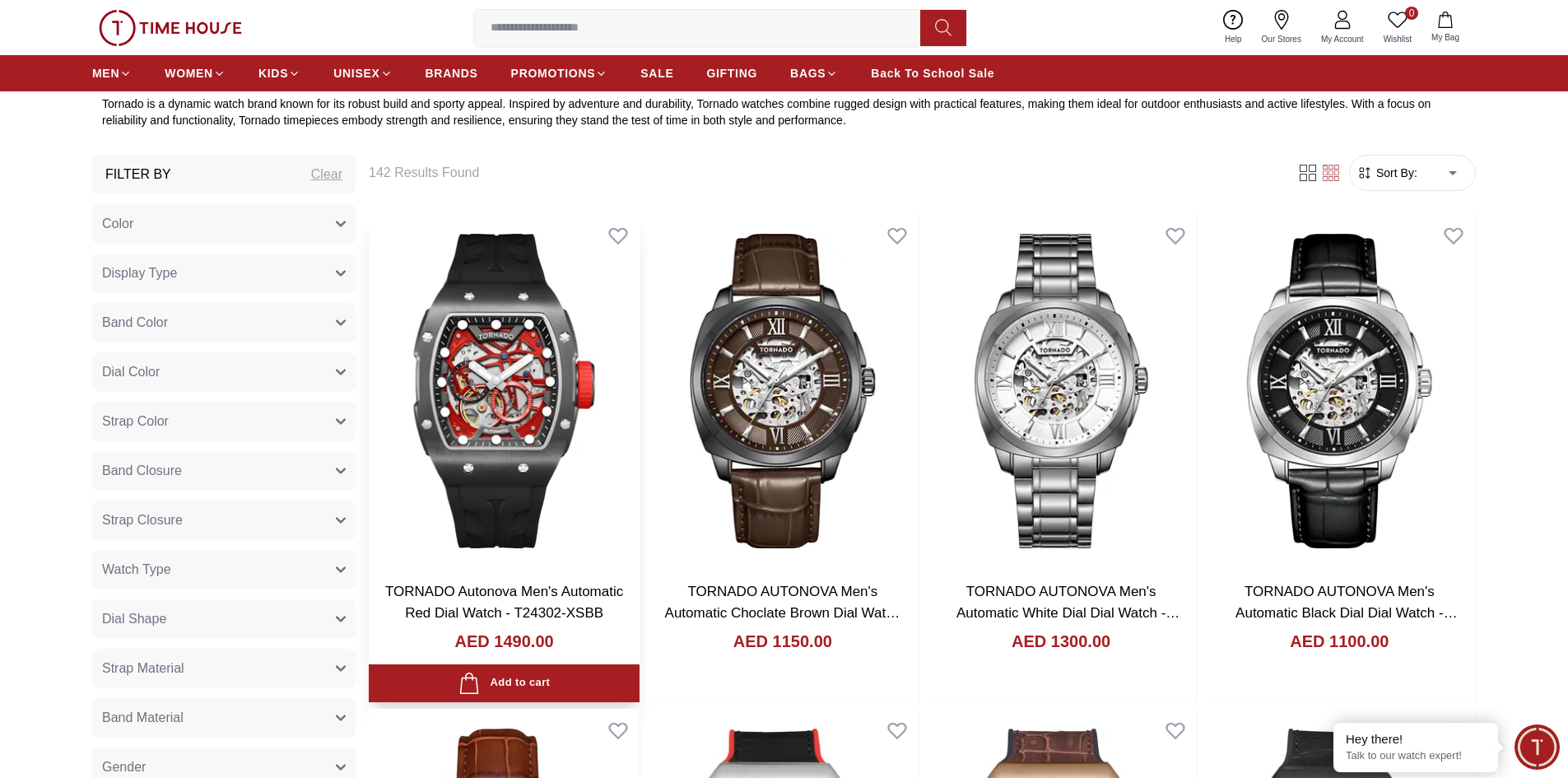
click at [500, 446] on img at bounding box center [503, 390] width 271 height 354
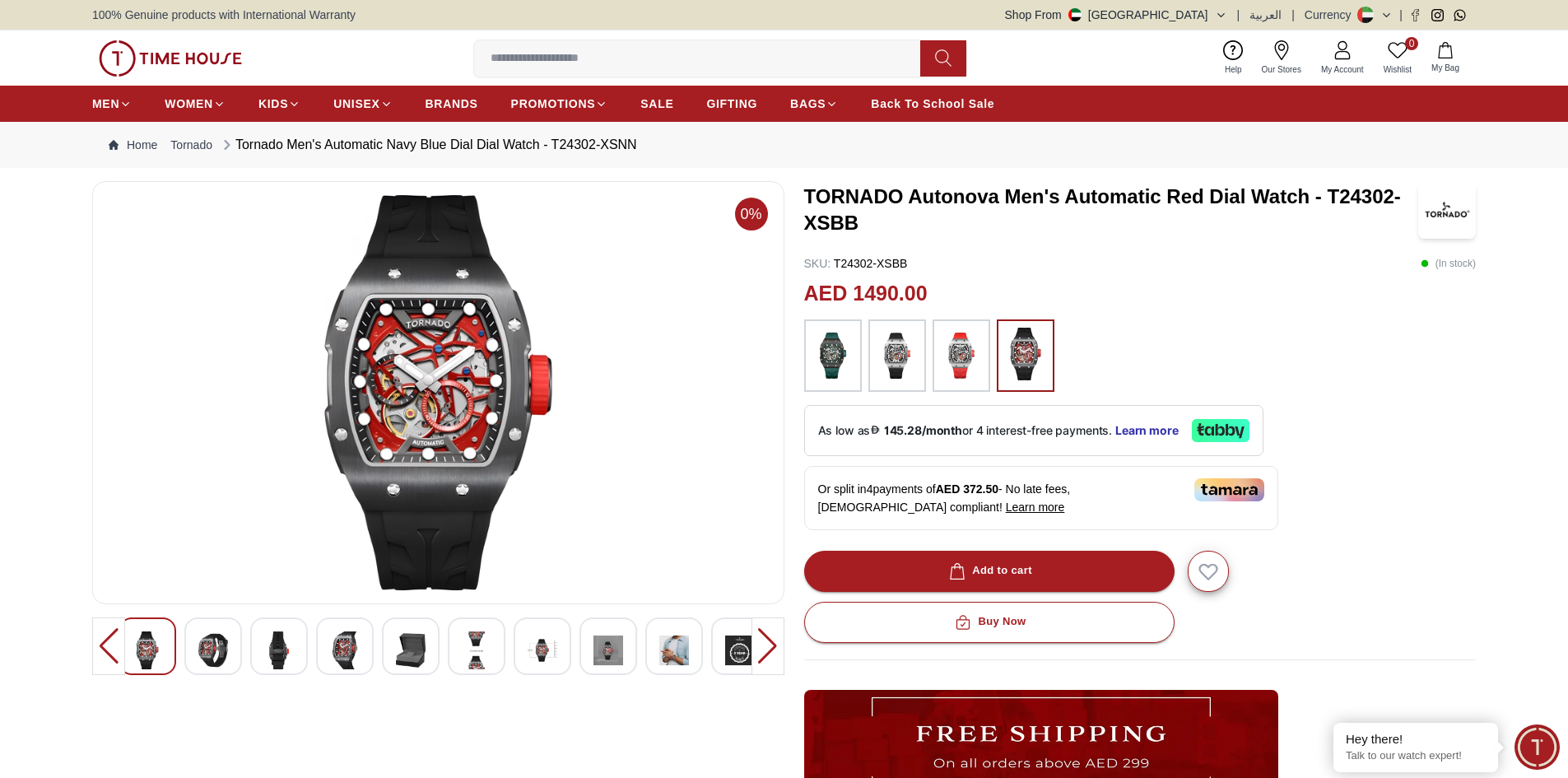
click at [203, 659] on img at bounding box center [213, 651] width 29 height 38
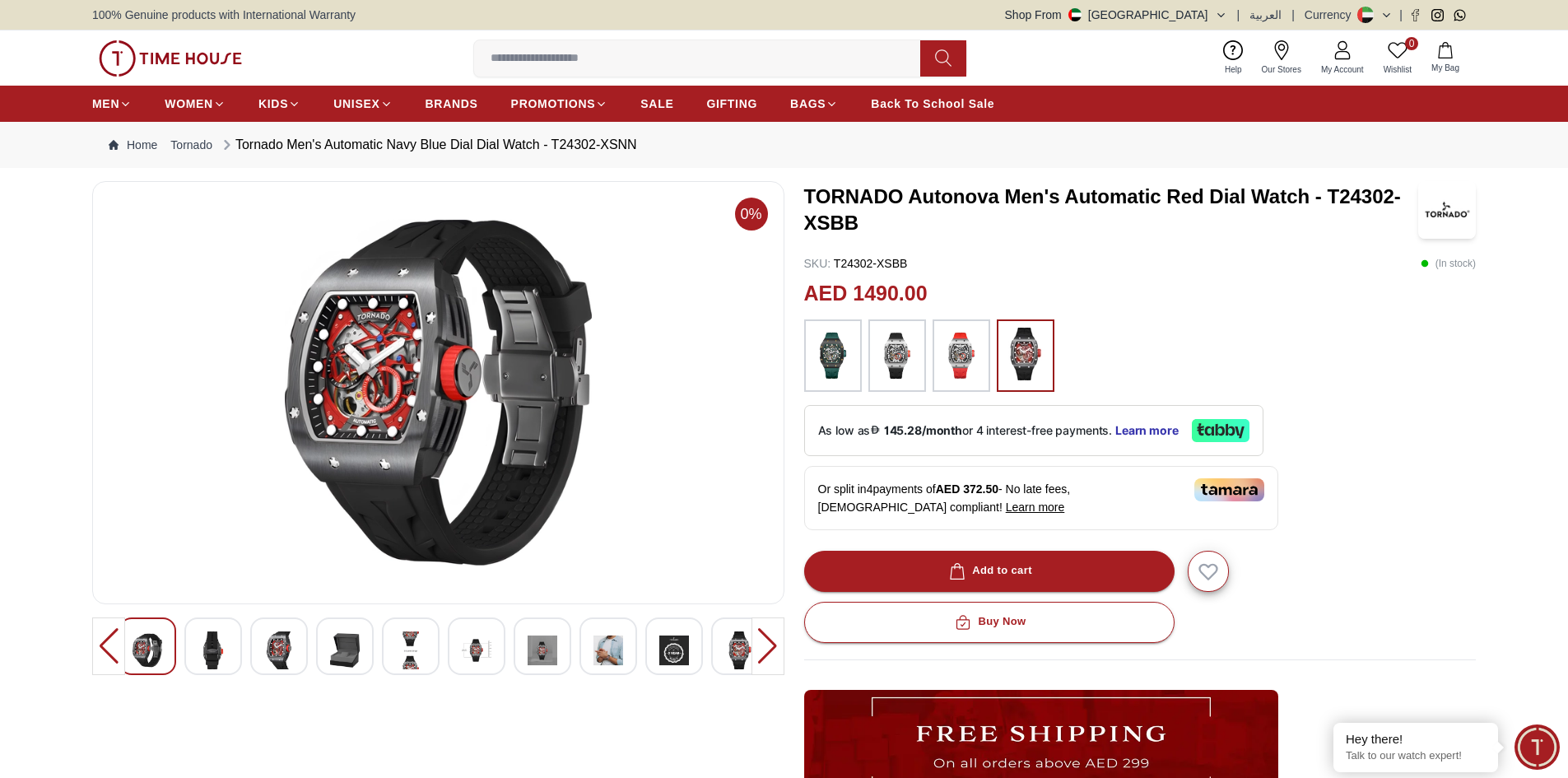
click at [289, 659] on img at bounding box center [278, 651] width 29 height 38
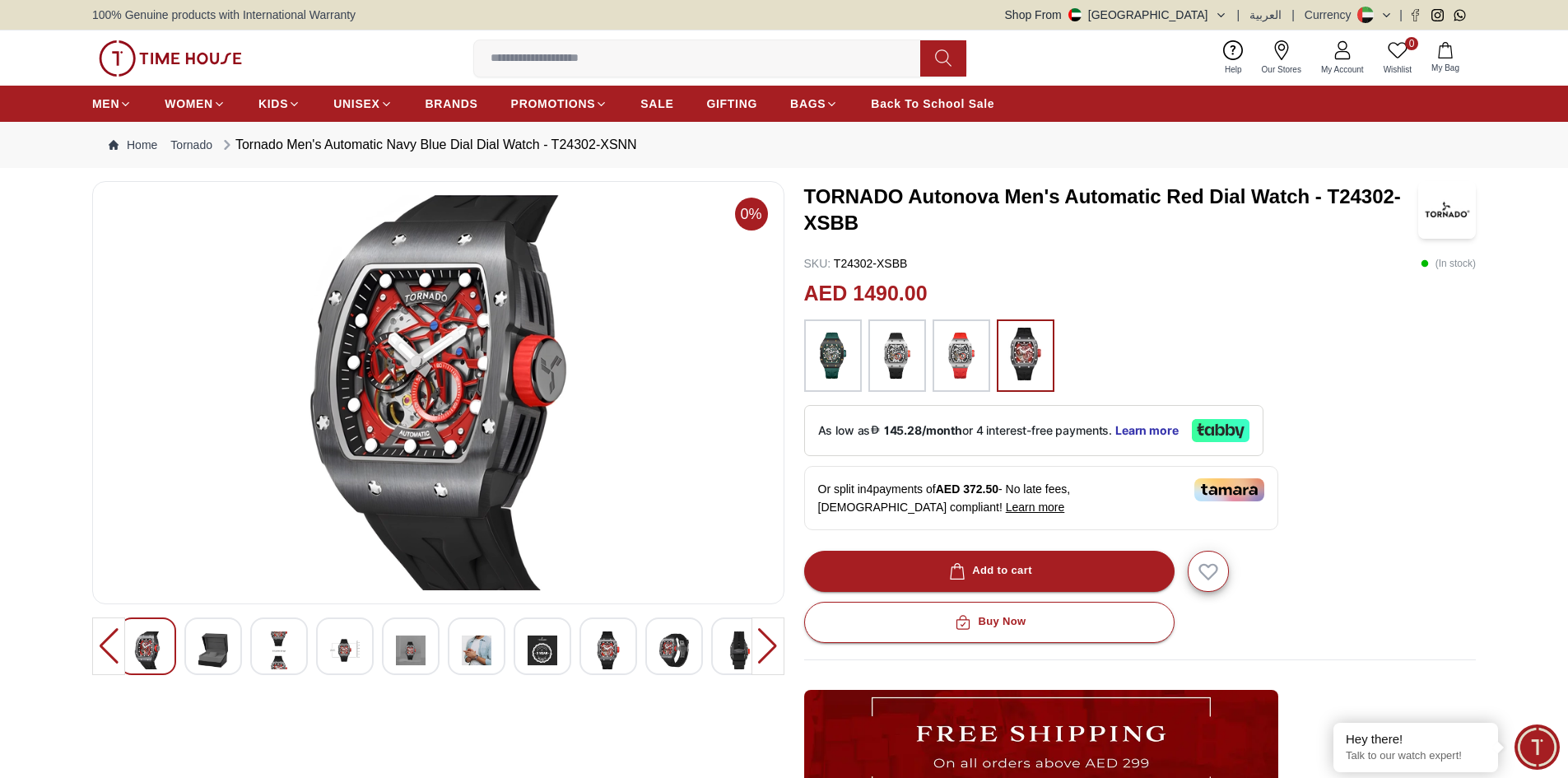
click at [220, 659] on img at bounding box center [213, 651] width 29 height 38
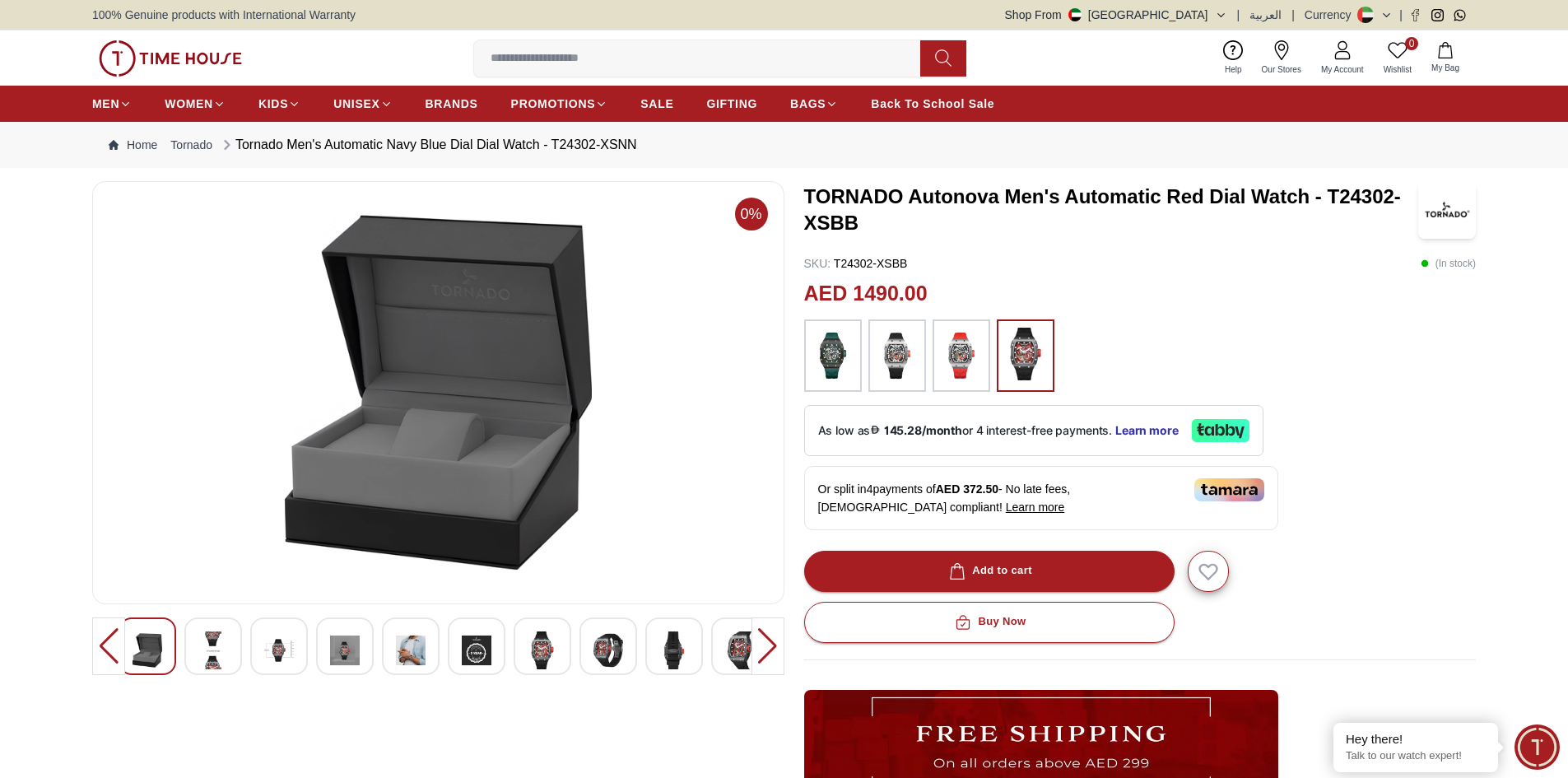
click at [229, 658] on div at bounding box center [213, 646] width 58 height 58
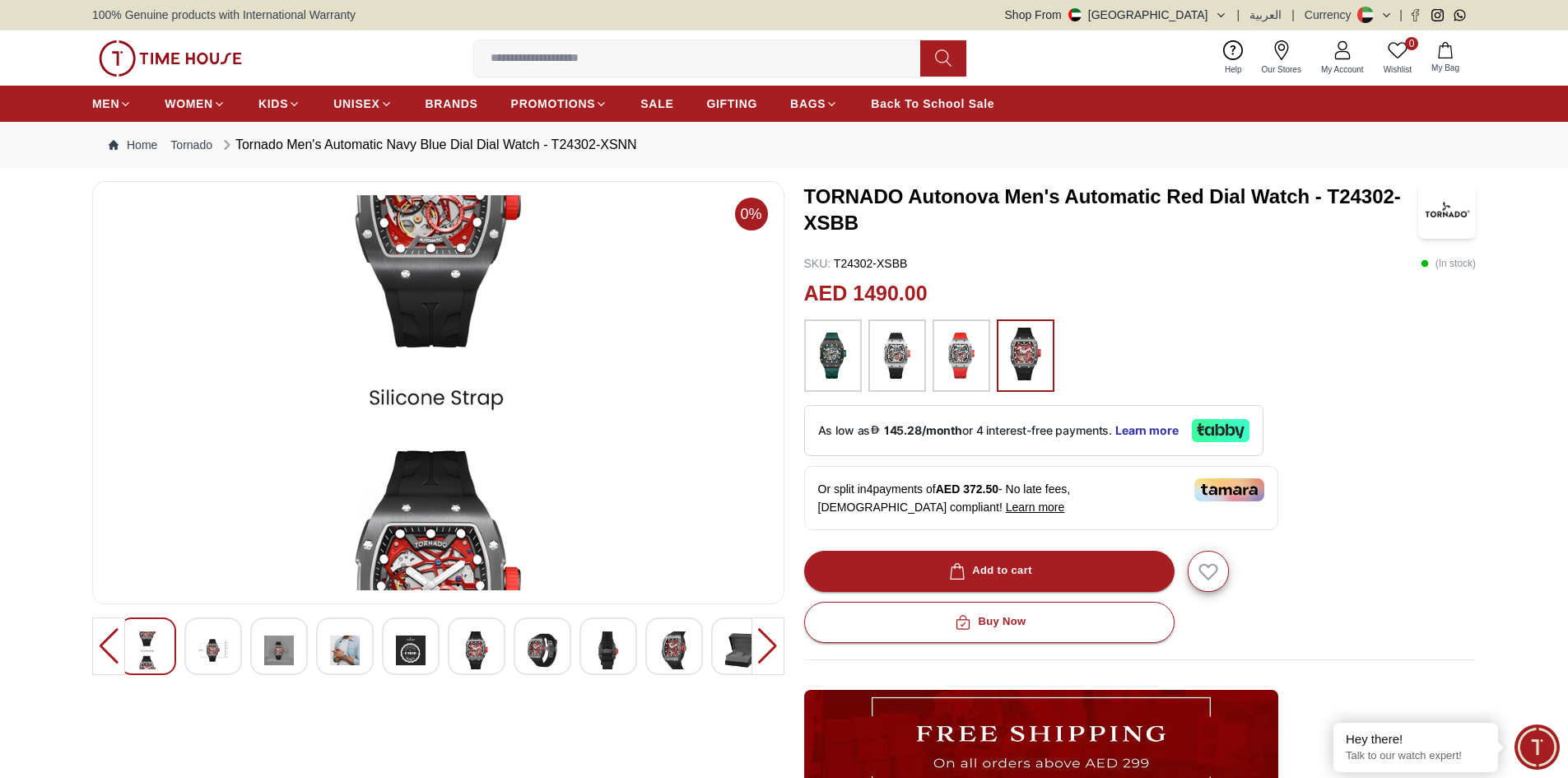
click at [227, 658] on img at bounding box center [213, 651] width 29 height 38
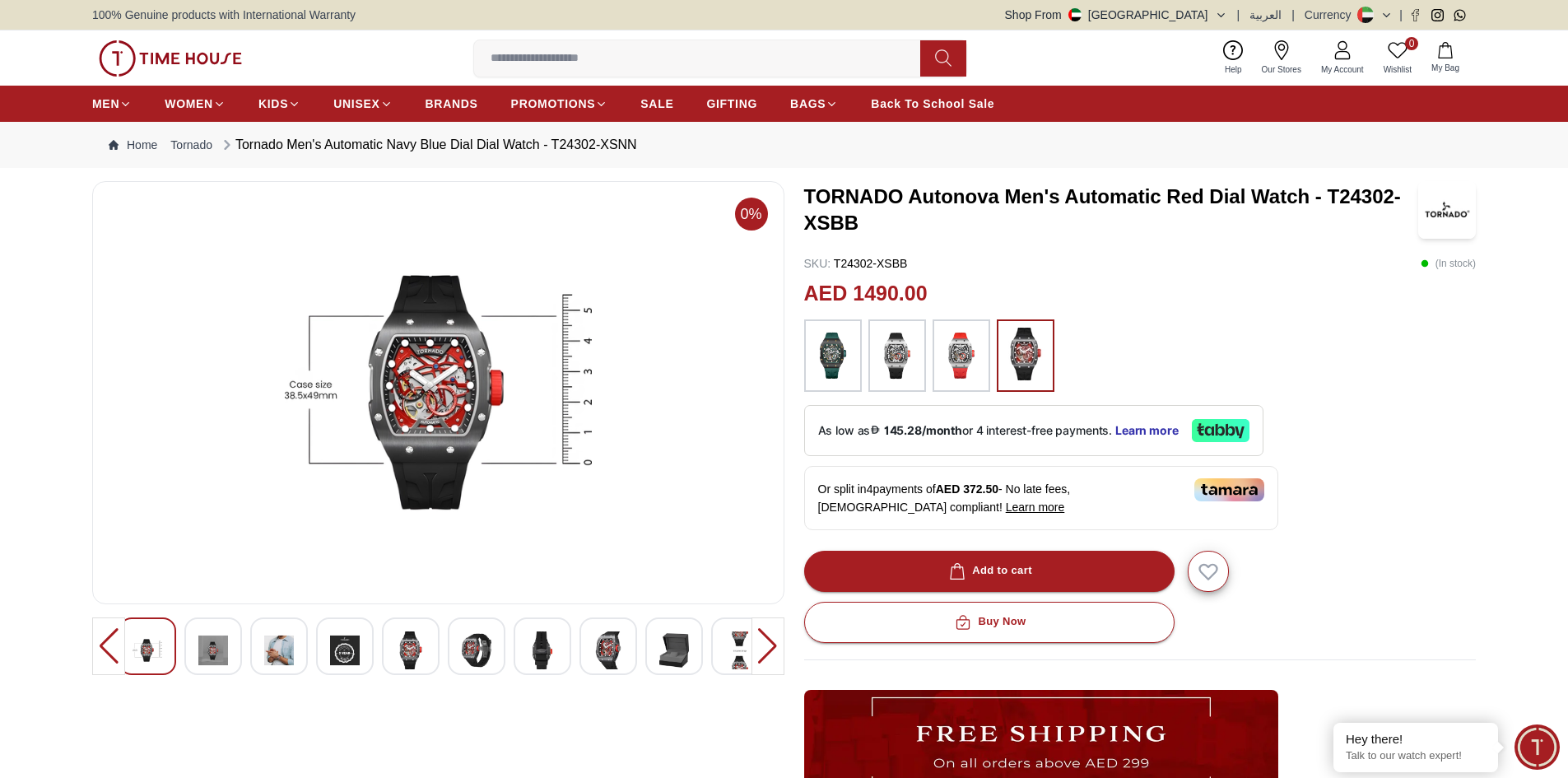
click at [227, 658] on img at bounding box center [213, 651] width 29 height 38
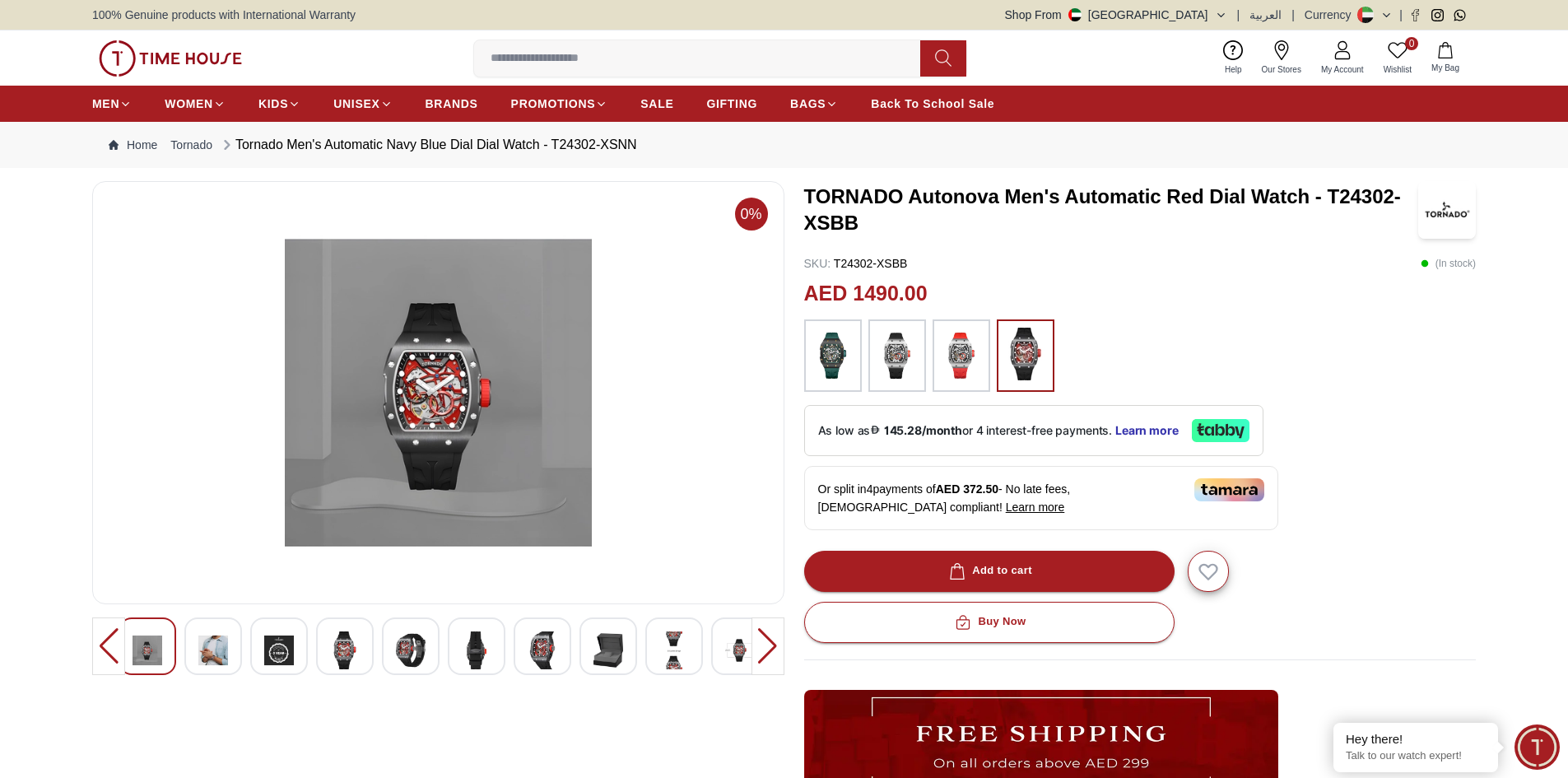
click at [227, 658] on img at bounding box center [213, 651] width 29 height 38
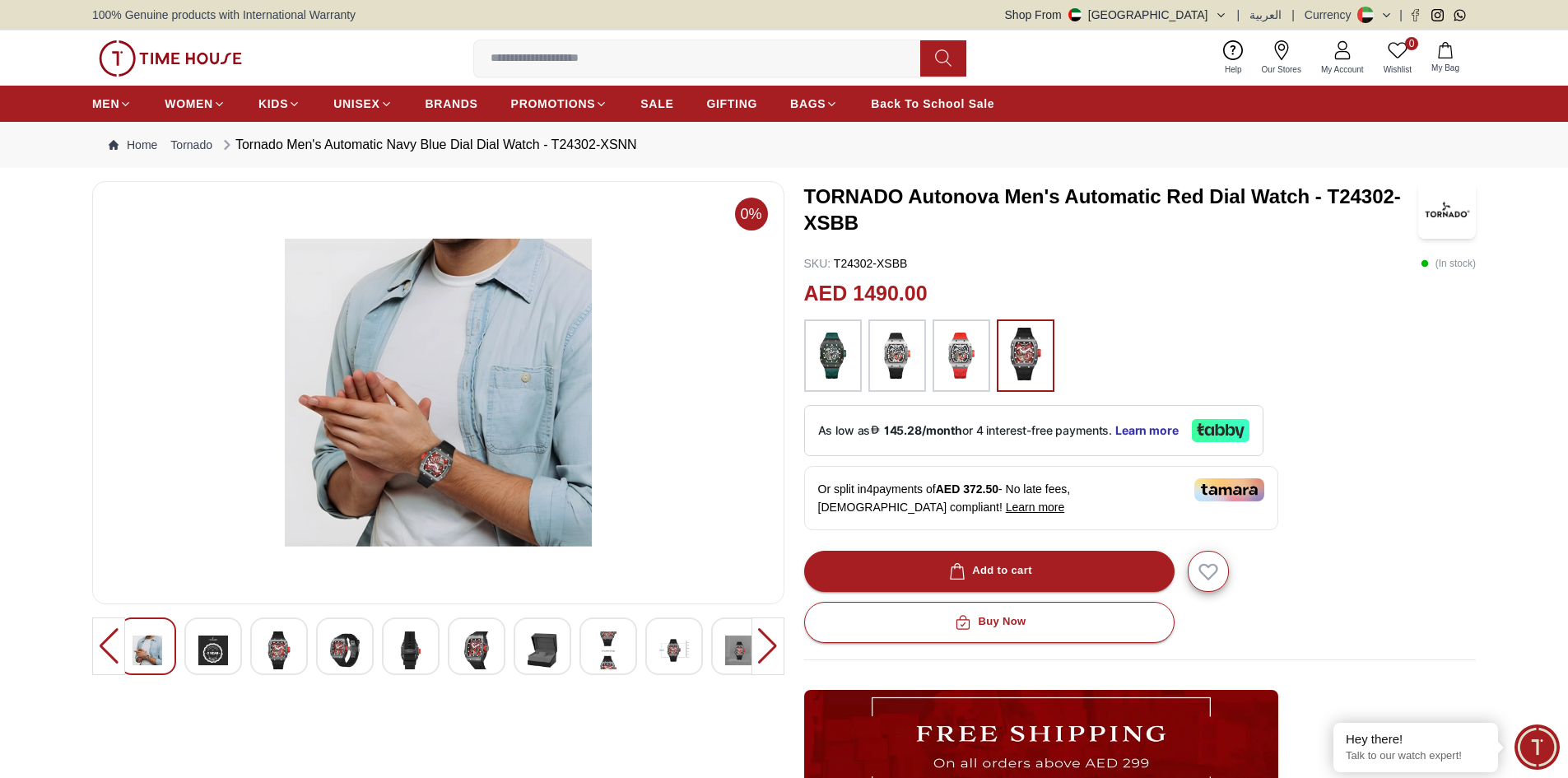
click at [227, 658] on img at bounding box center [213, 651] width 29 height 38
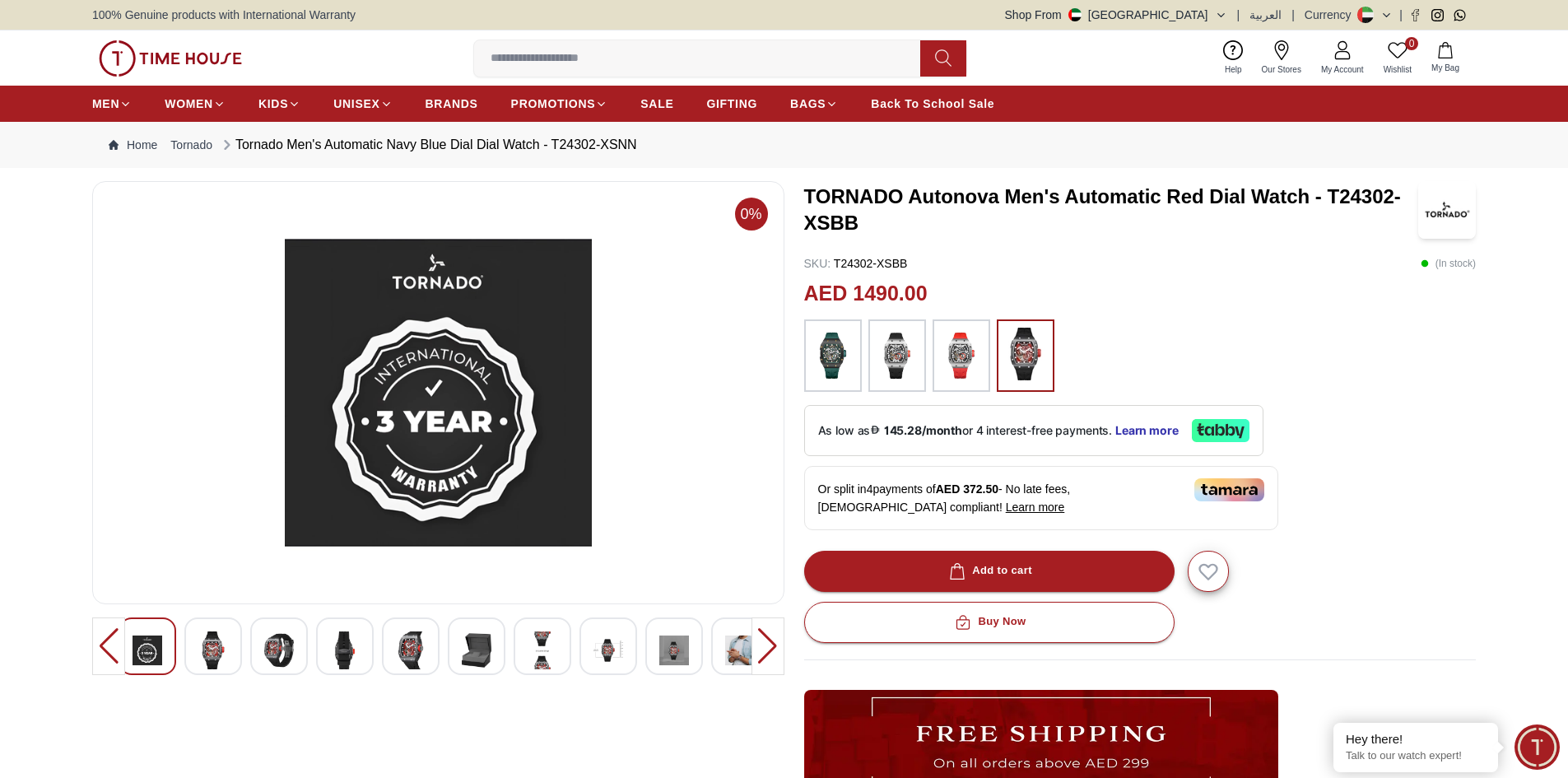
click at [106, 662] on div at bounding box center [109, 646] width 33 height 58
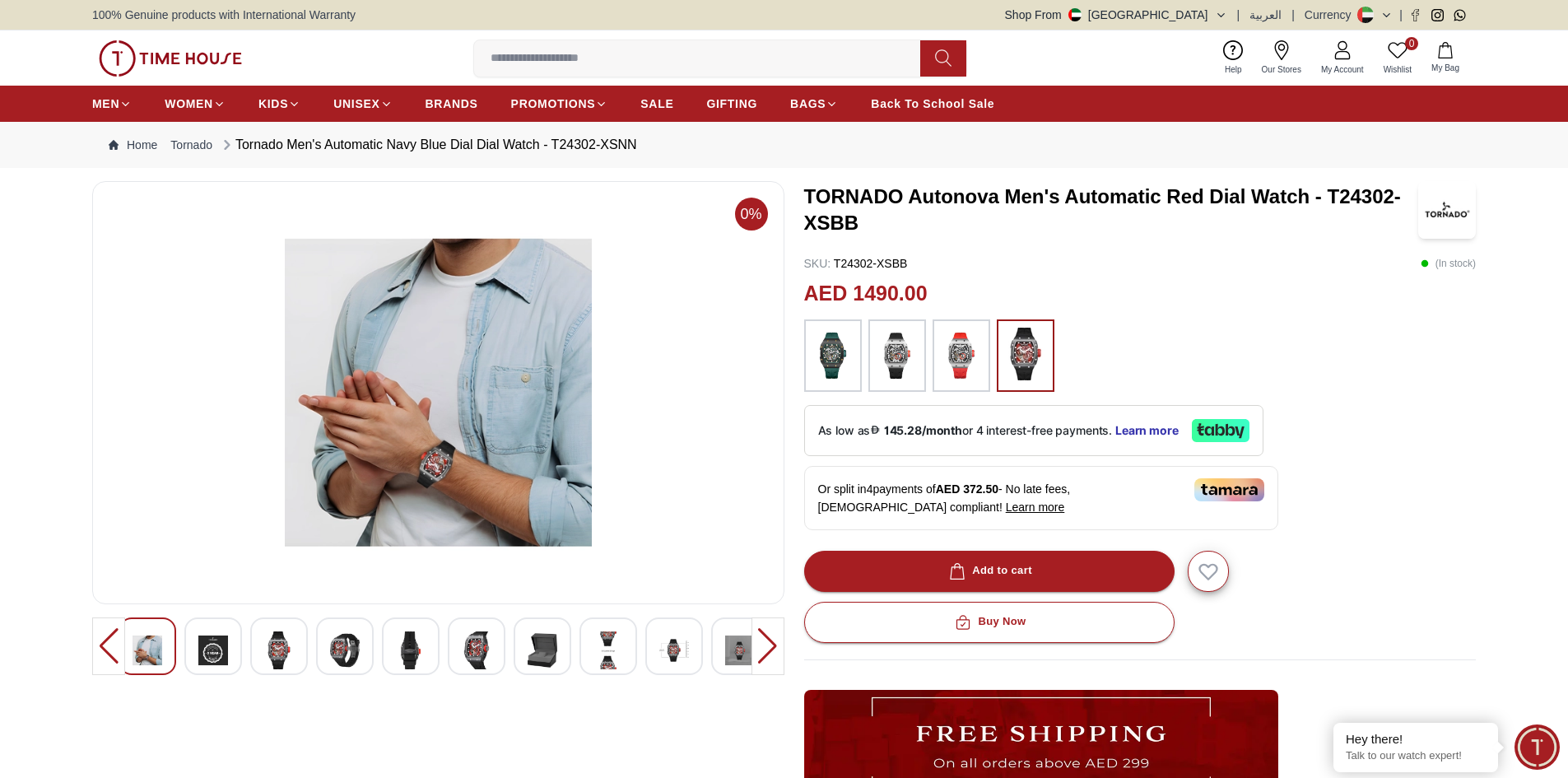
click at [106, 662] on div at bounding box center [109, 646] width 33 height 58
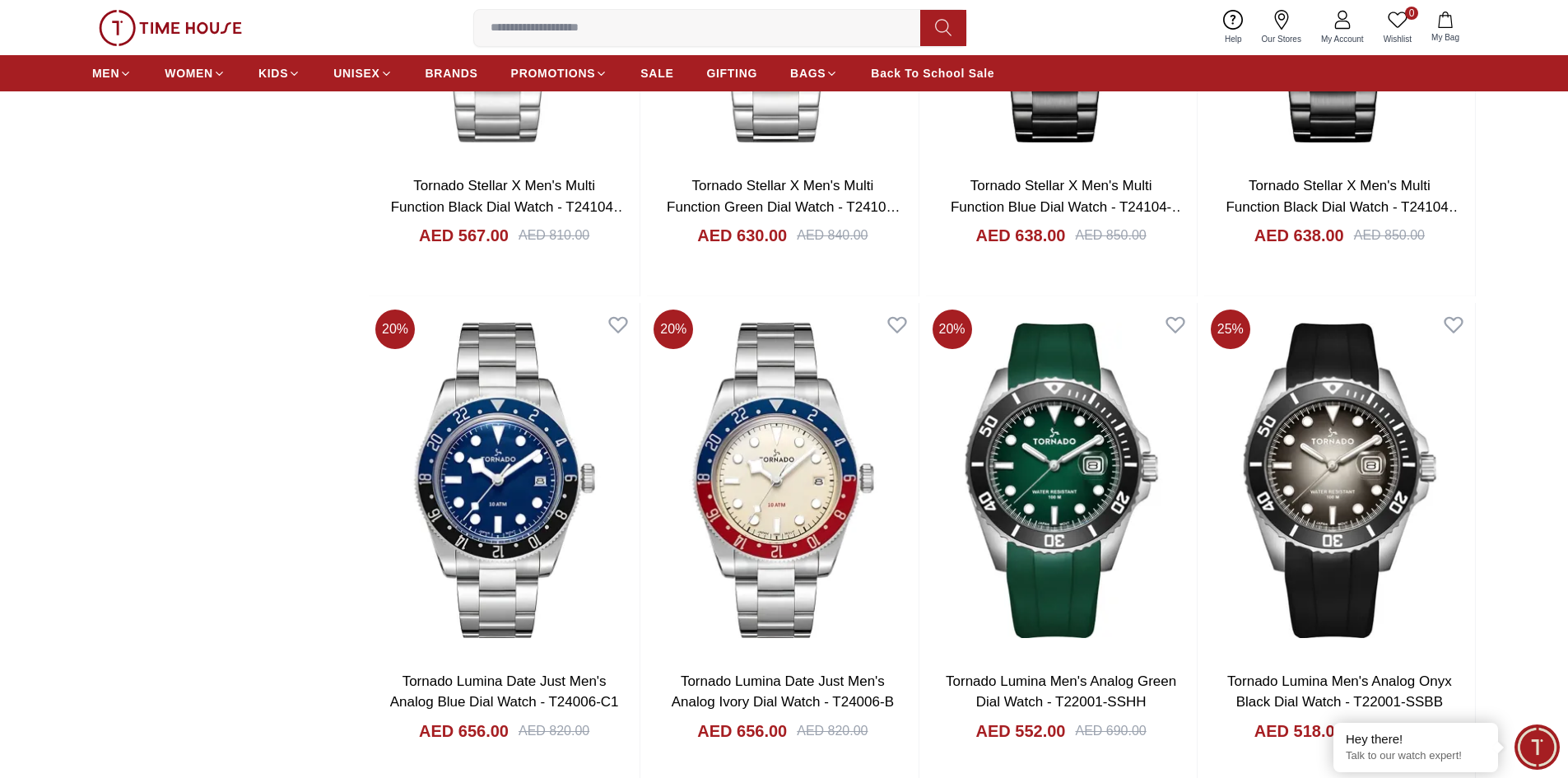
scroll to position [4144, 0]
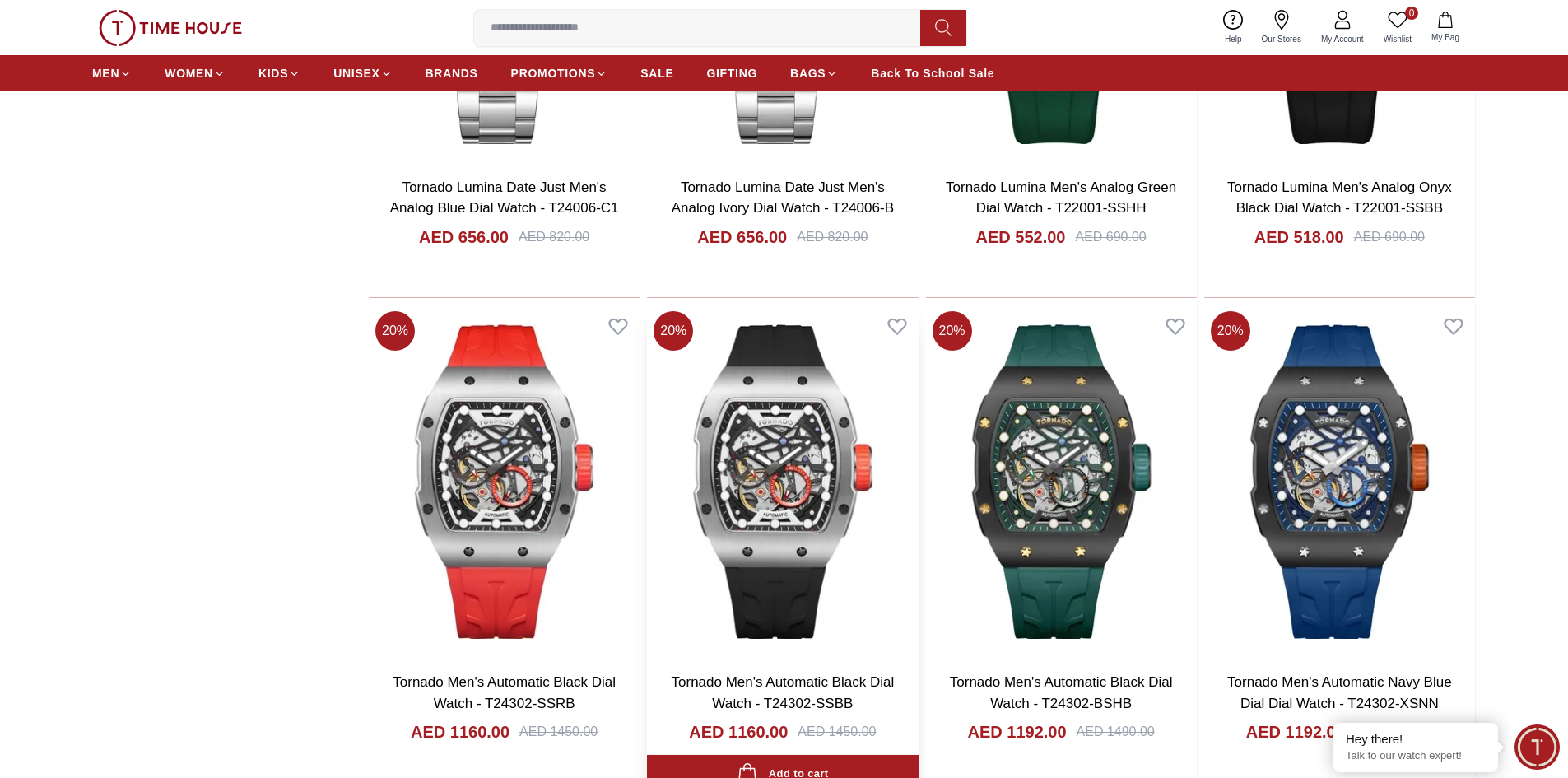
click at [764, 474] on img at bounding box center [782, 481] width 271 height 354
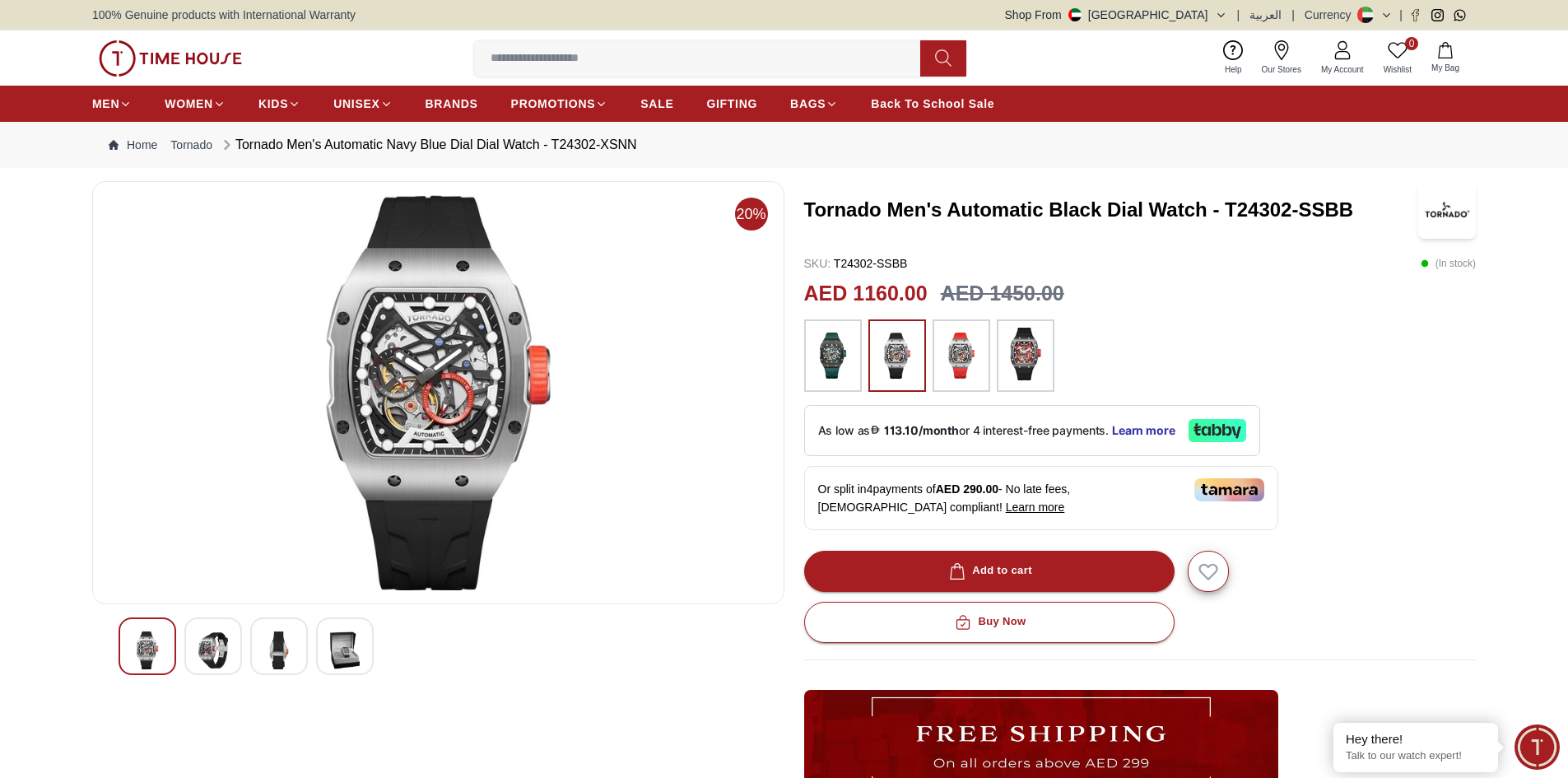
click at [194, 646] on div at bounding box center [213, 646] width 58 height 58
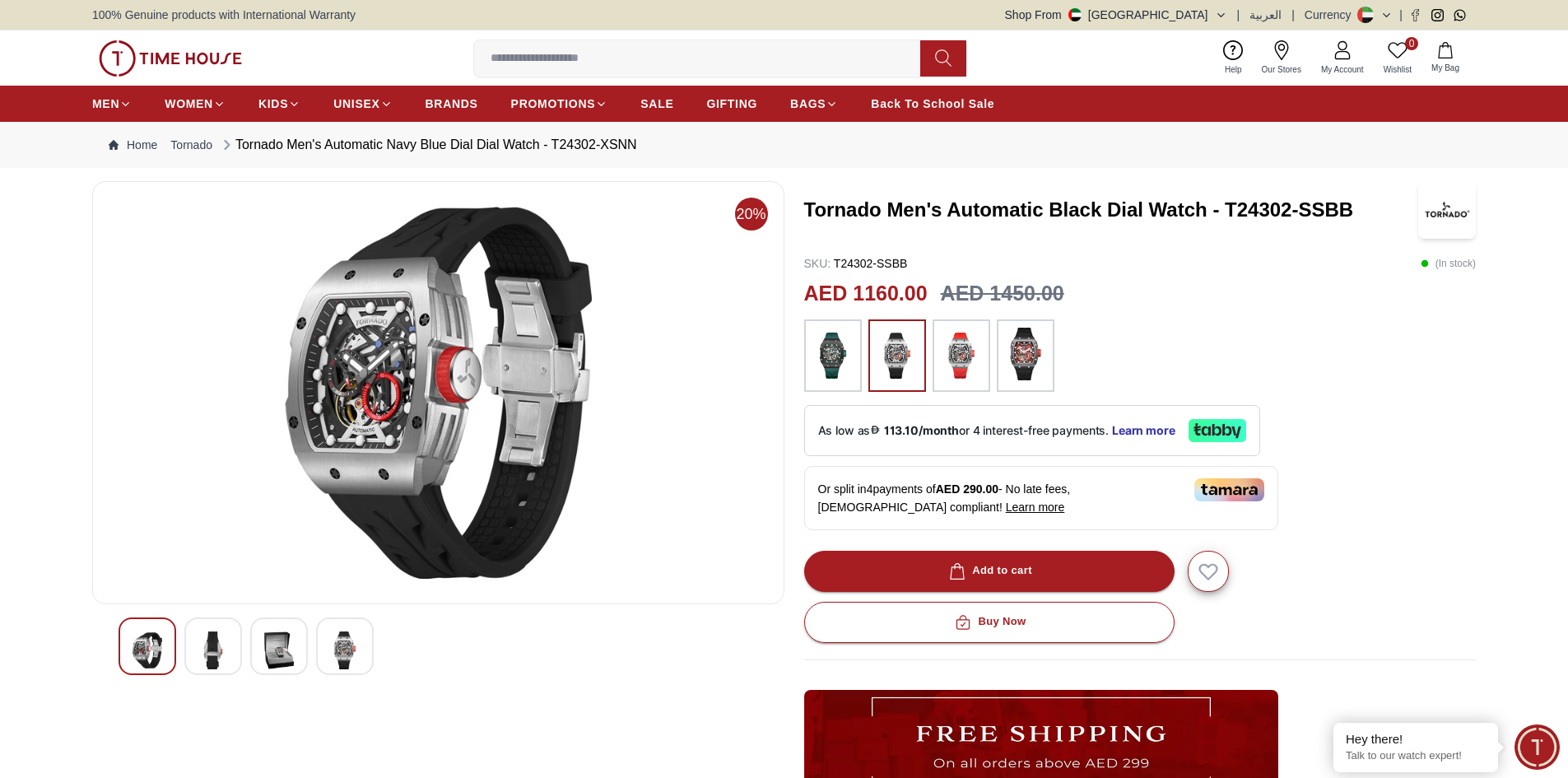
click at [1006, 367] on img at bounding box center [1026, 354] width 42 height 53
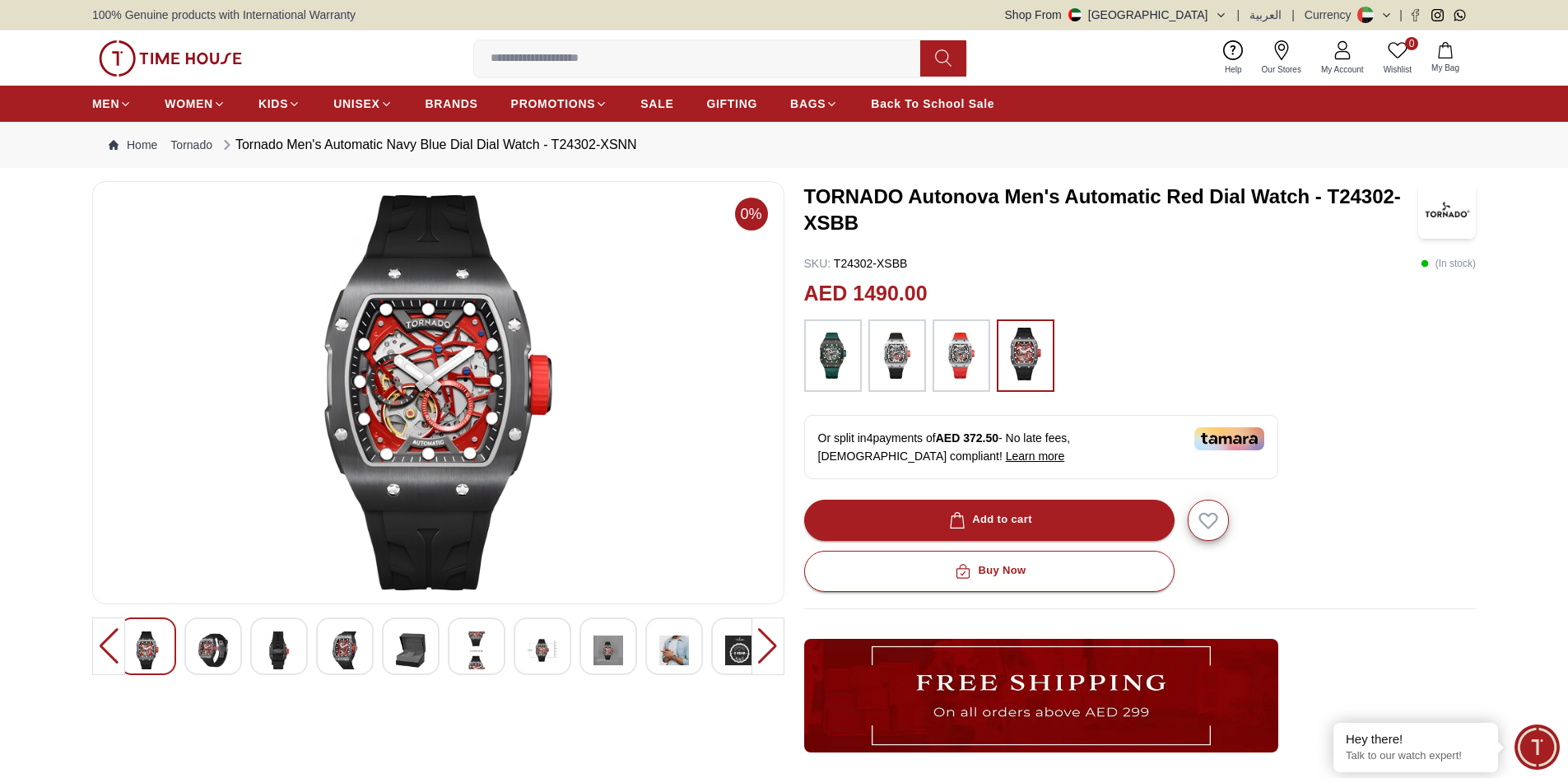
click at [210, 640] on img at bounding box center [213, 651] width 29 height 38
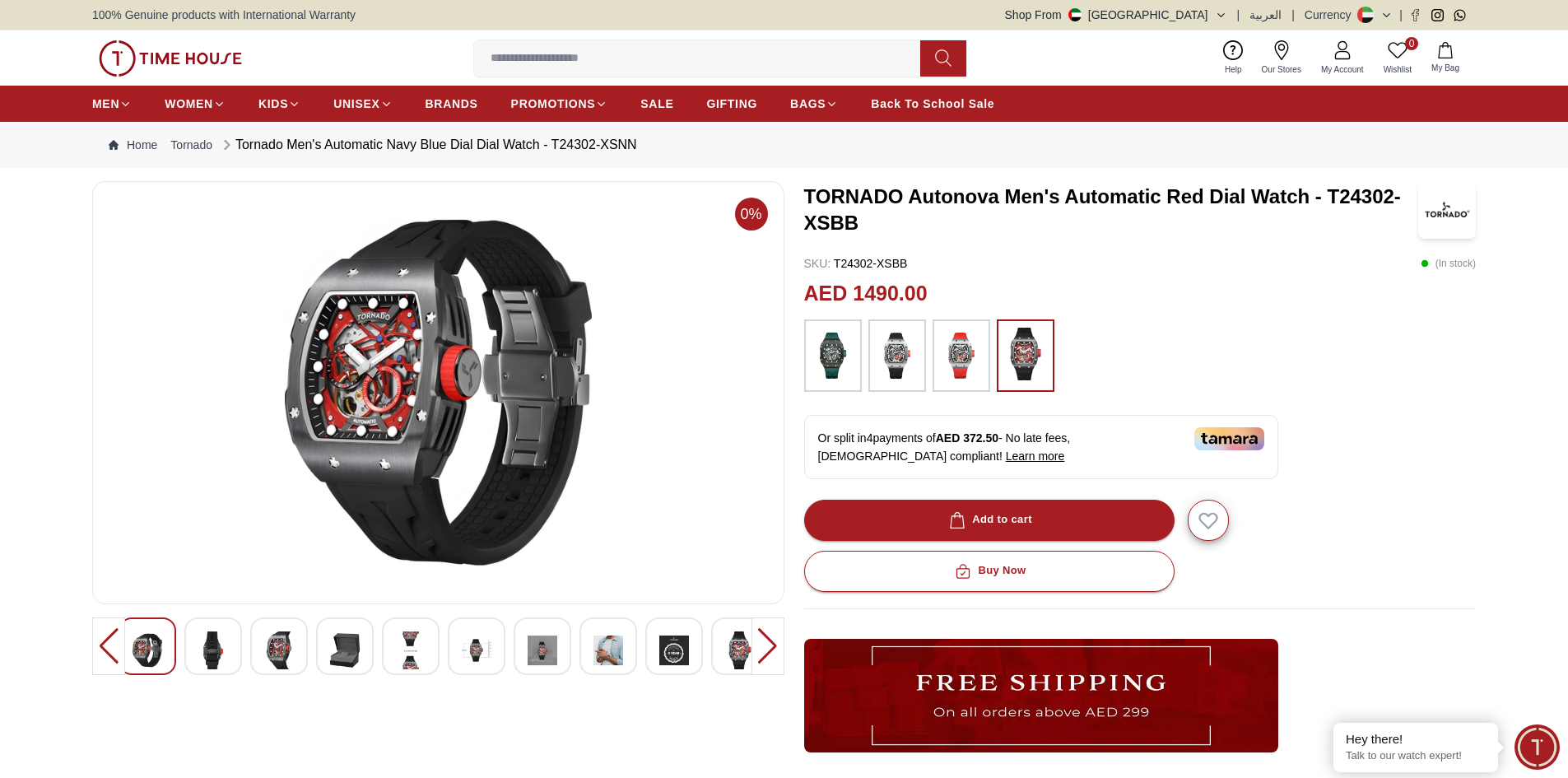
click at [770, 659] on div at bounding box center [768, 646] width 33 height 58
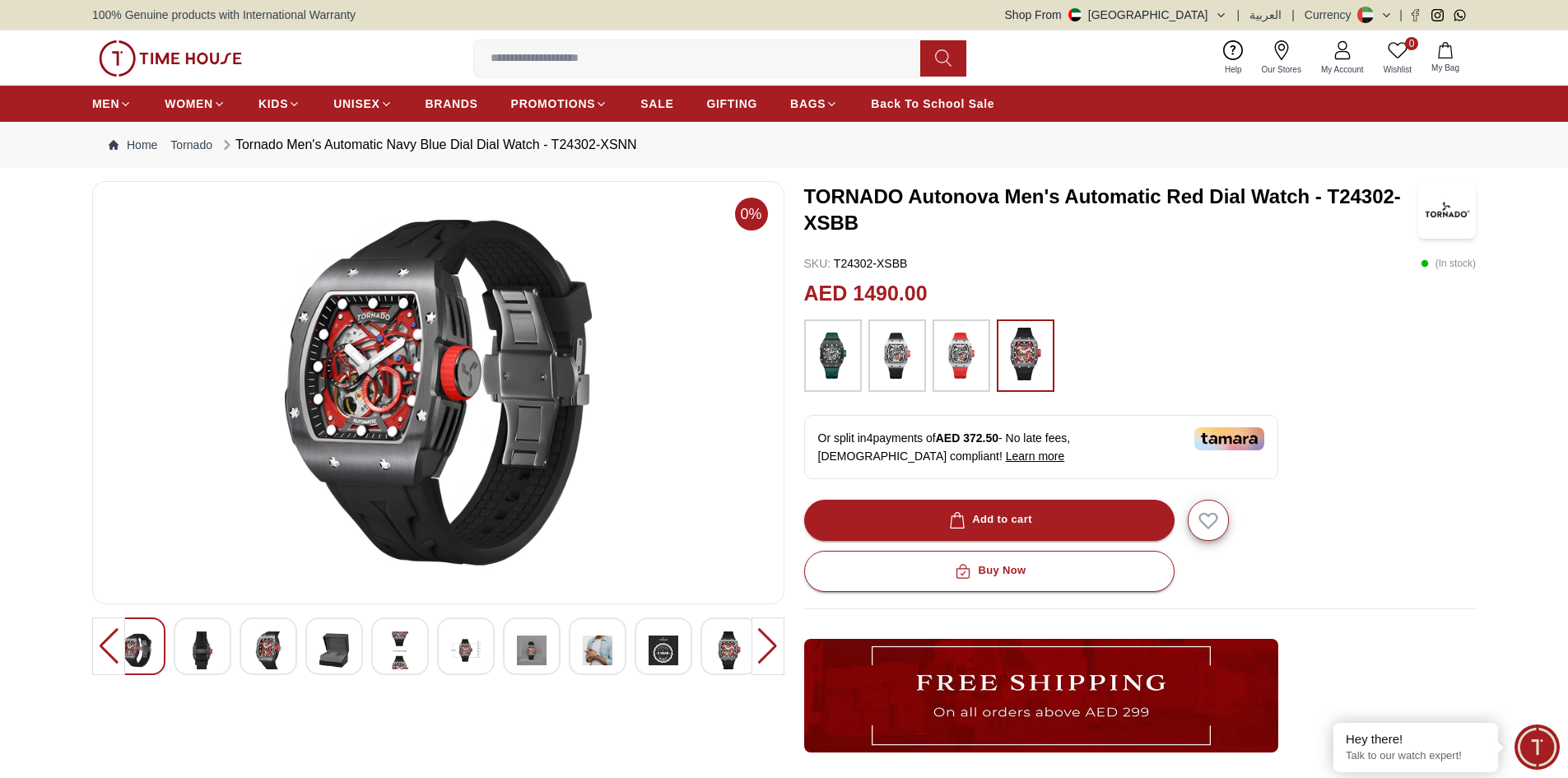
click at [770, 659] on div at bounding box center [768, 646] width 33 height 58
click at [899, 376] on img at bounding box center [897, 356] width 42 height 56
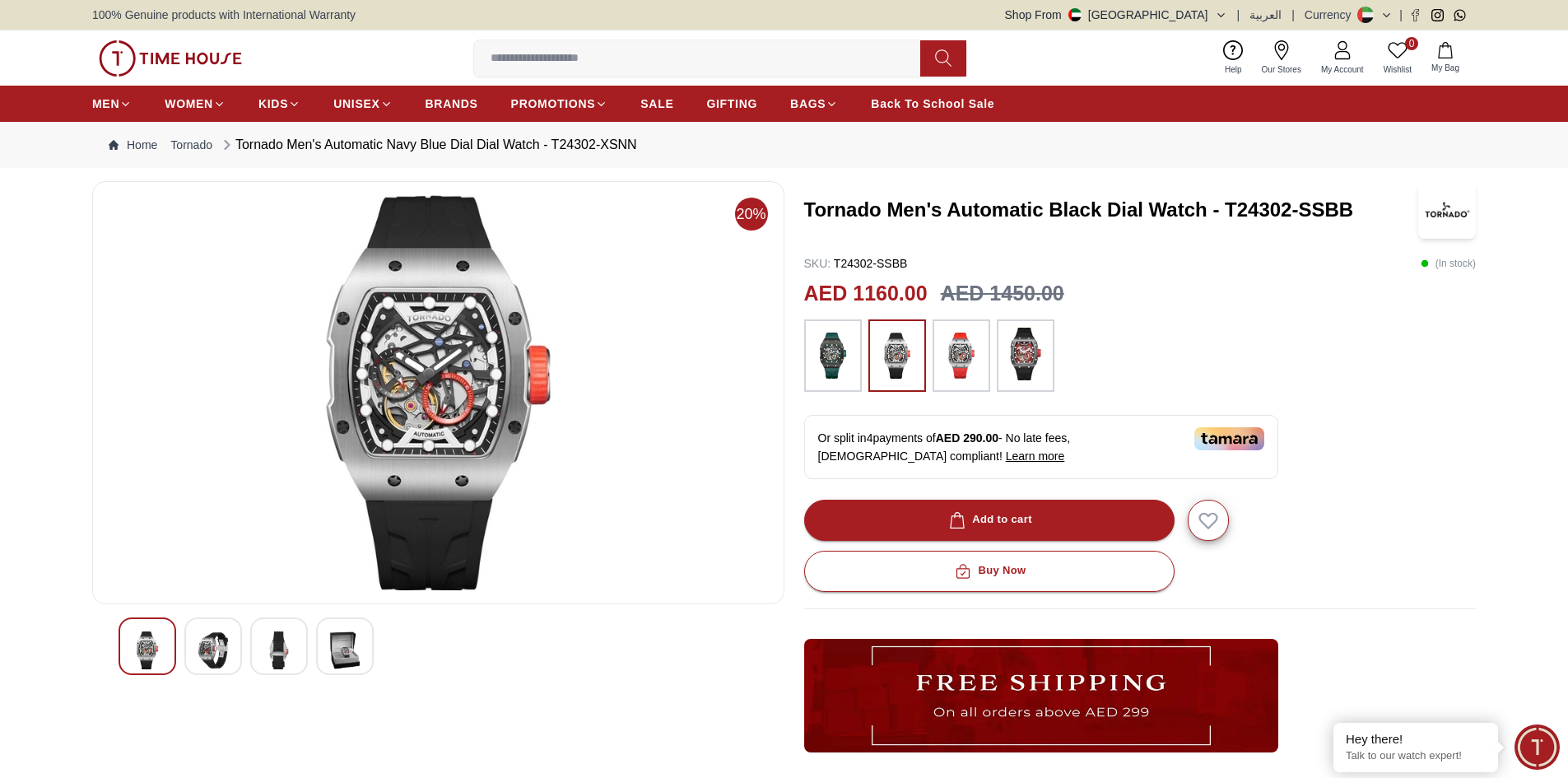
click at [1030, 351] on img at bounding box center [1026, 354] width 42 height 53
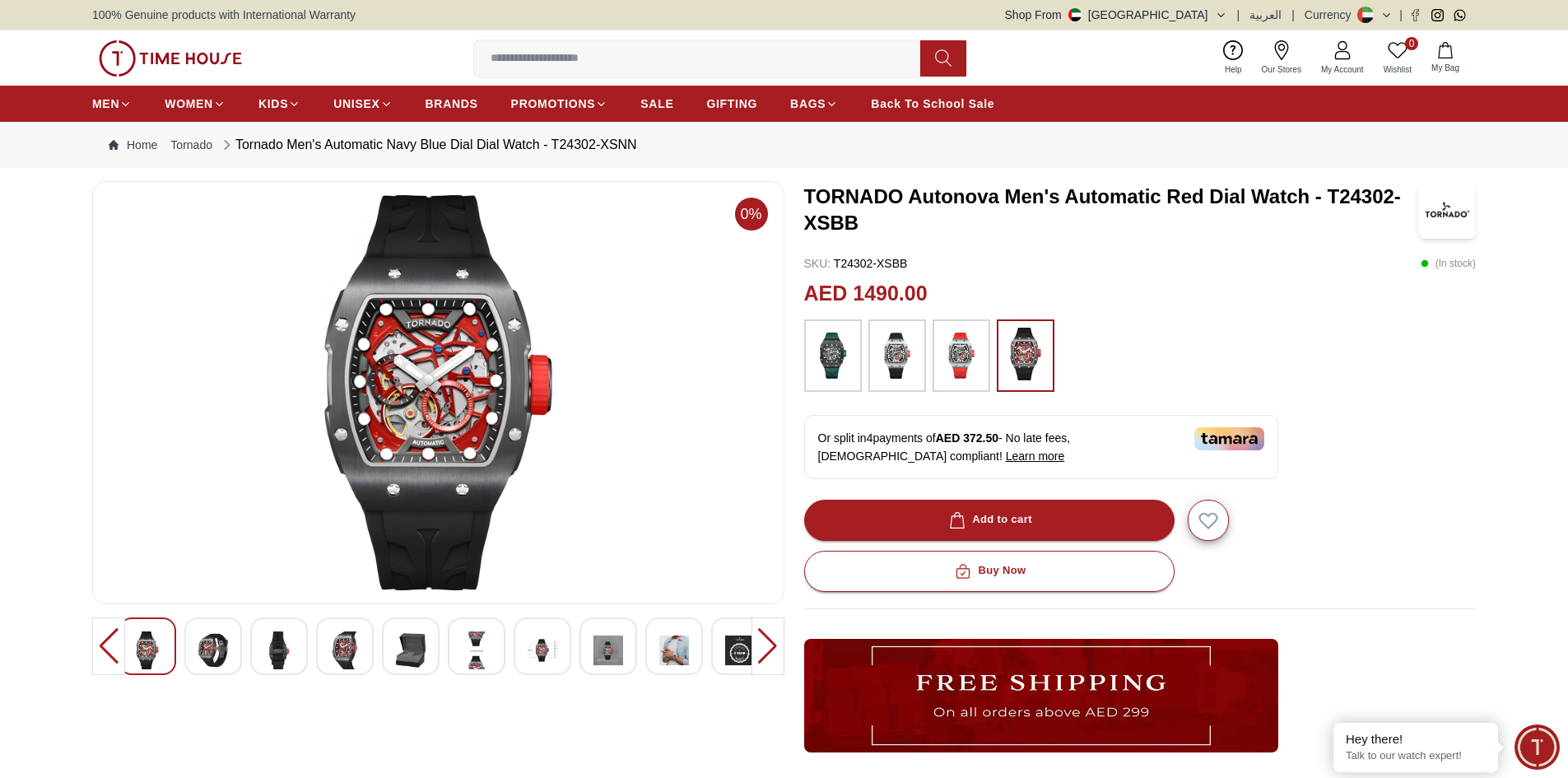
click at [892, 366] on img at bounding box center [897, 356] width 42 height 56
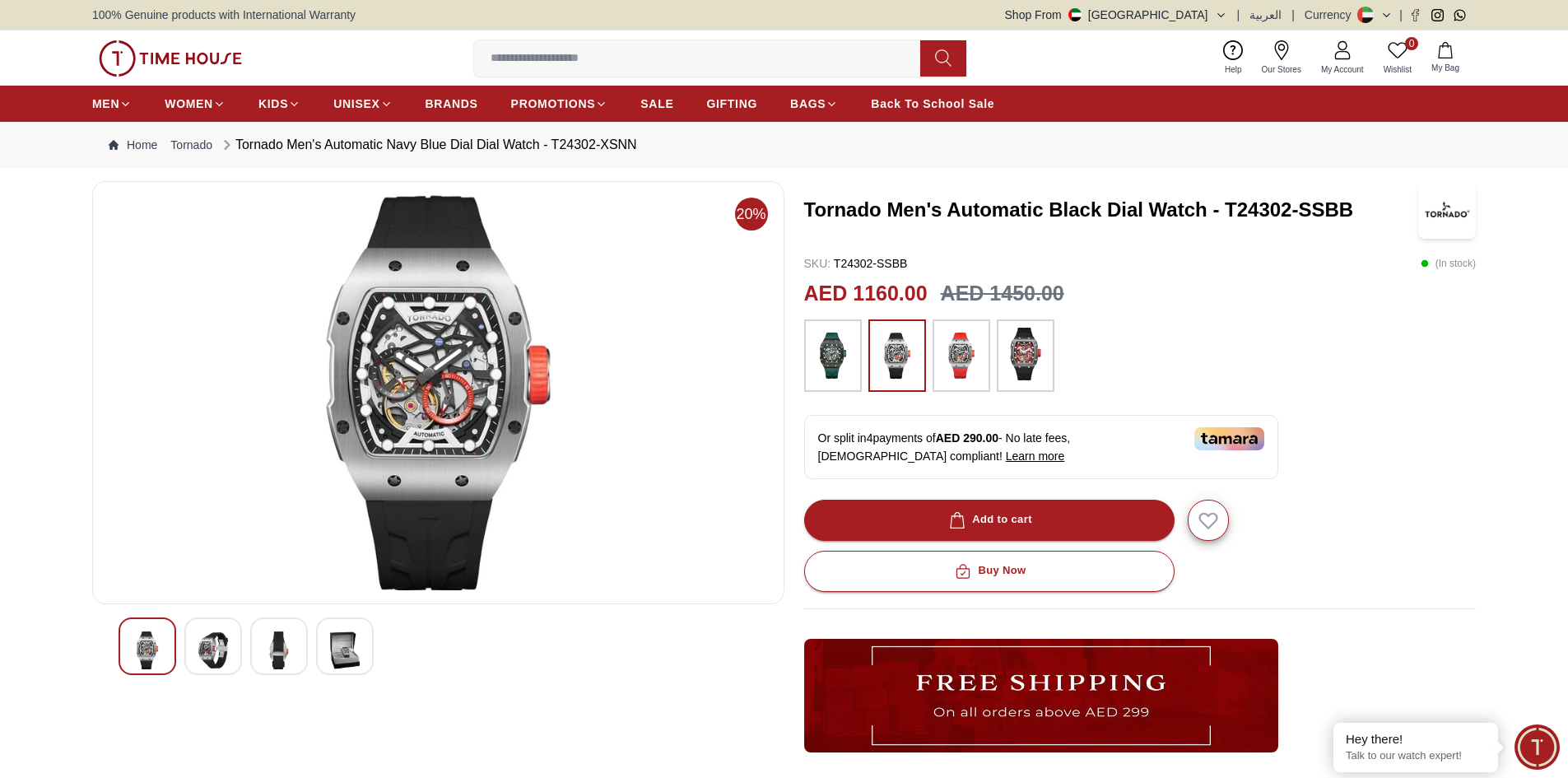
click at [625, 710] on div "20%" at bounding box center [438, 583] width 692 height 805
click at [1333, 723] on em "Close tooltip" at bounding box center [1334, 723] width 18 height 18
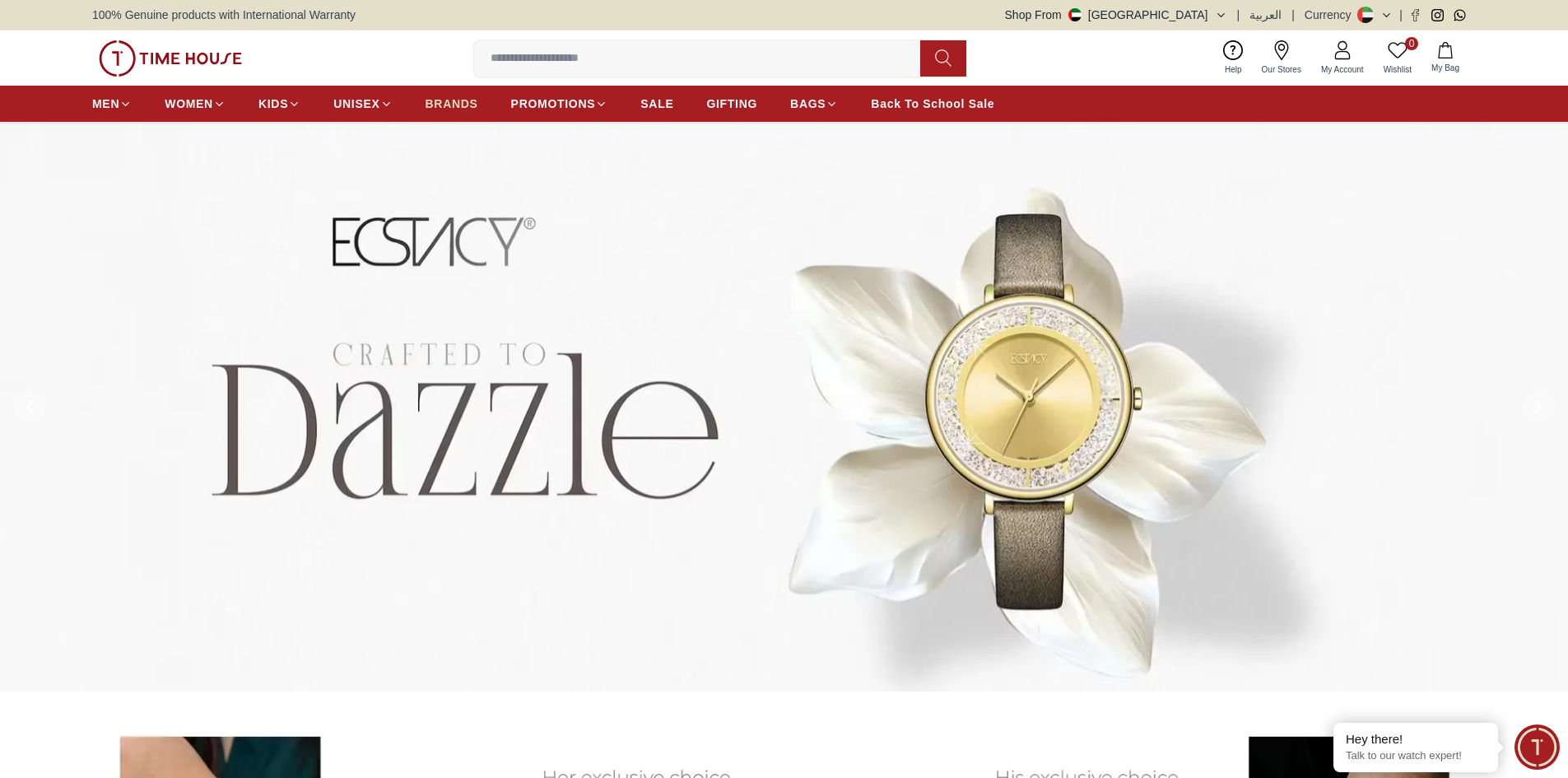
click at [466, 104] on span "BRANDS" at bounding box center [451, 103] width 53 height 16
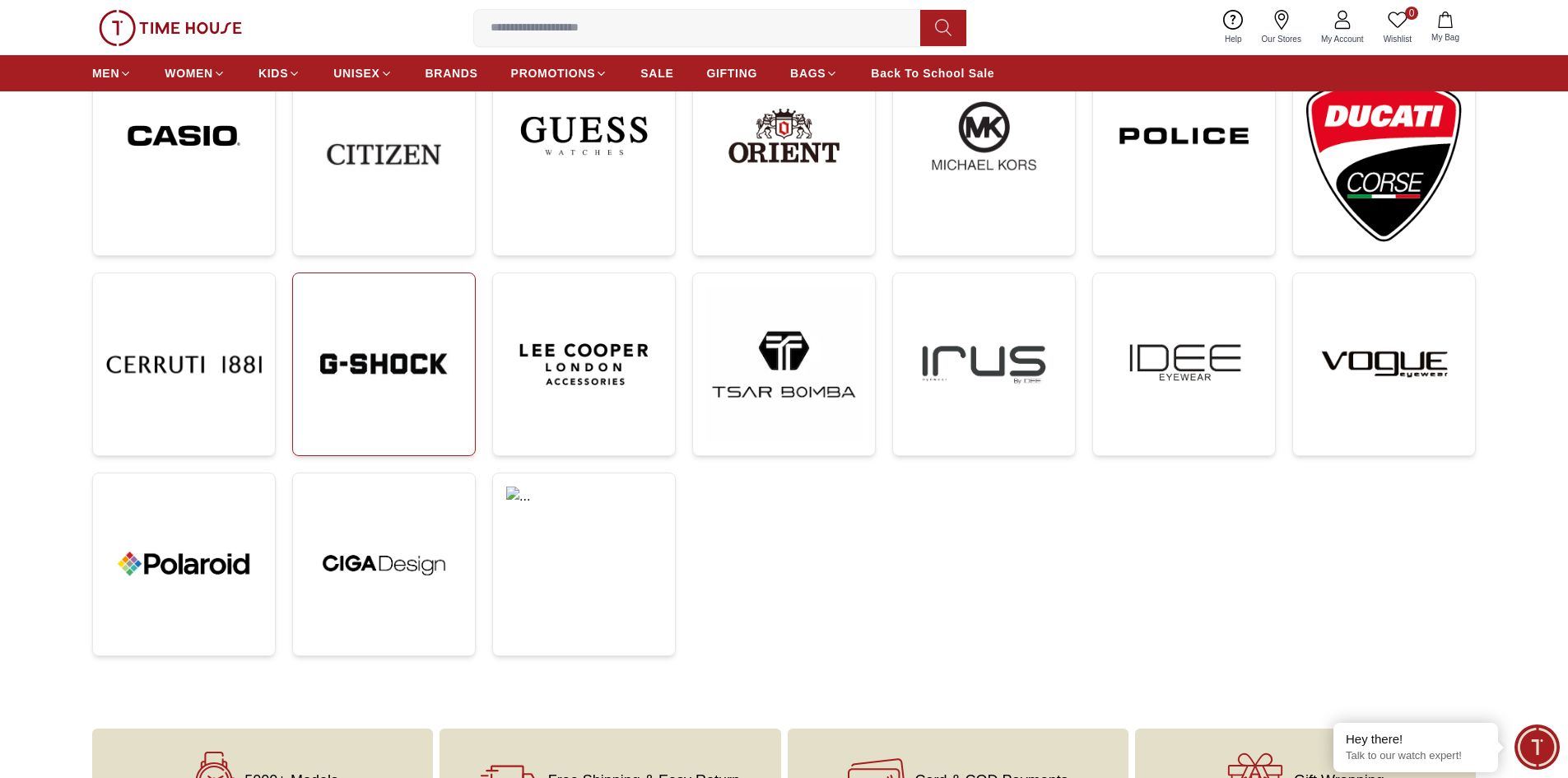
scroll to position [494, 0]
click at [794, 397] on img at bounding box center [784, 363] width 156 height 156
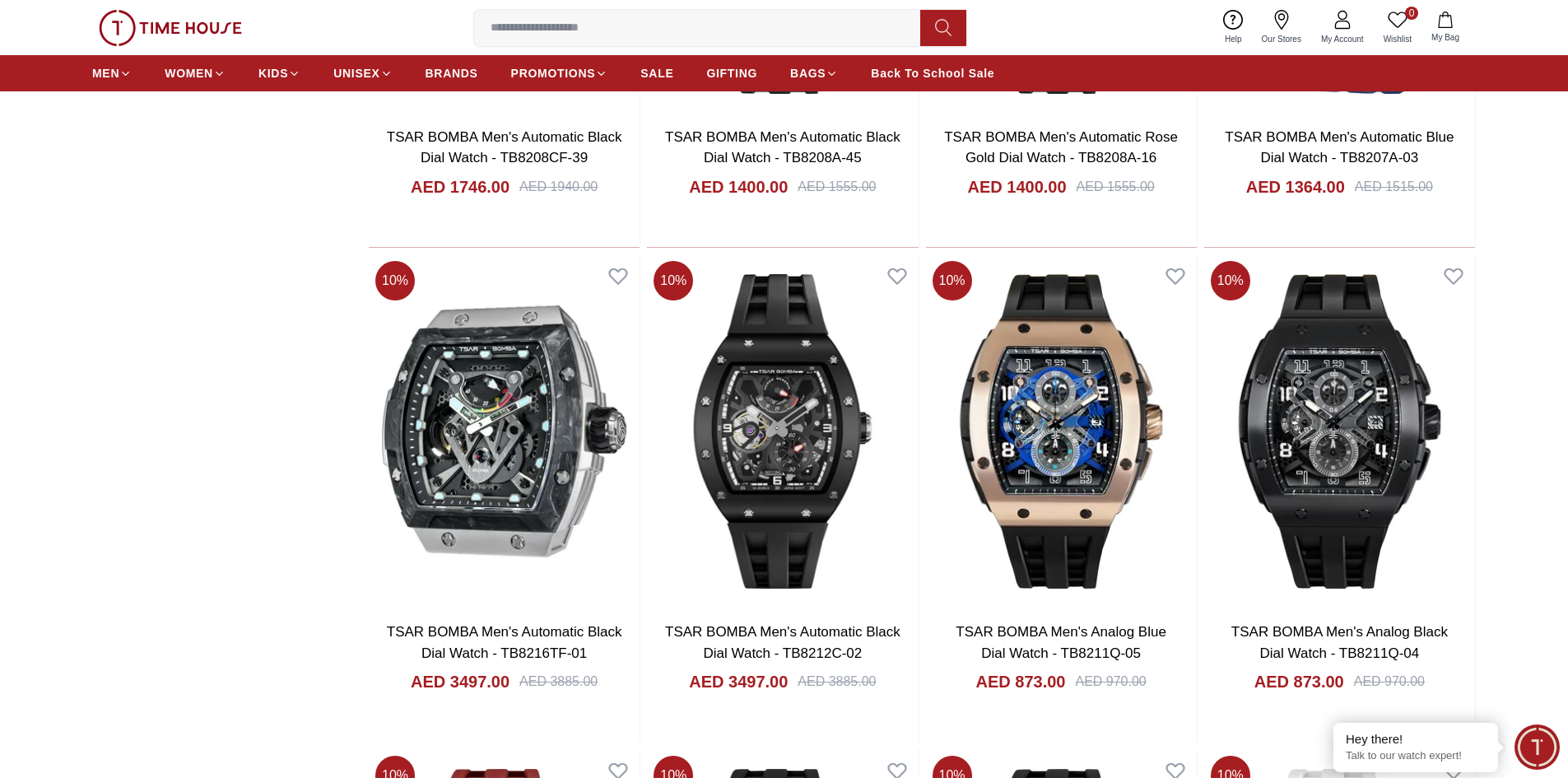
scroll to position [2635, 0]
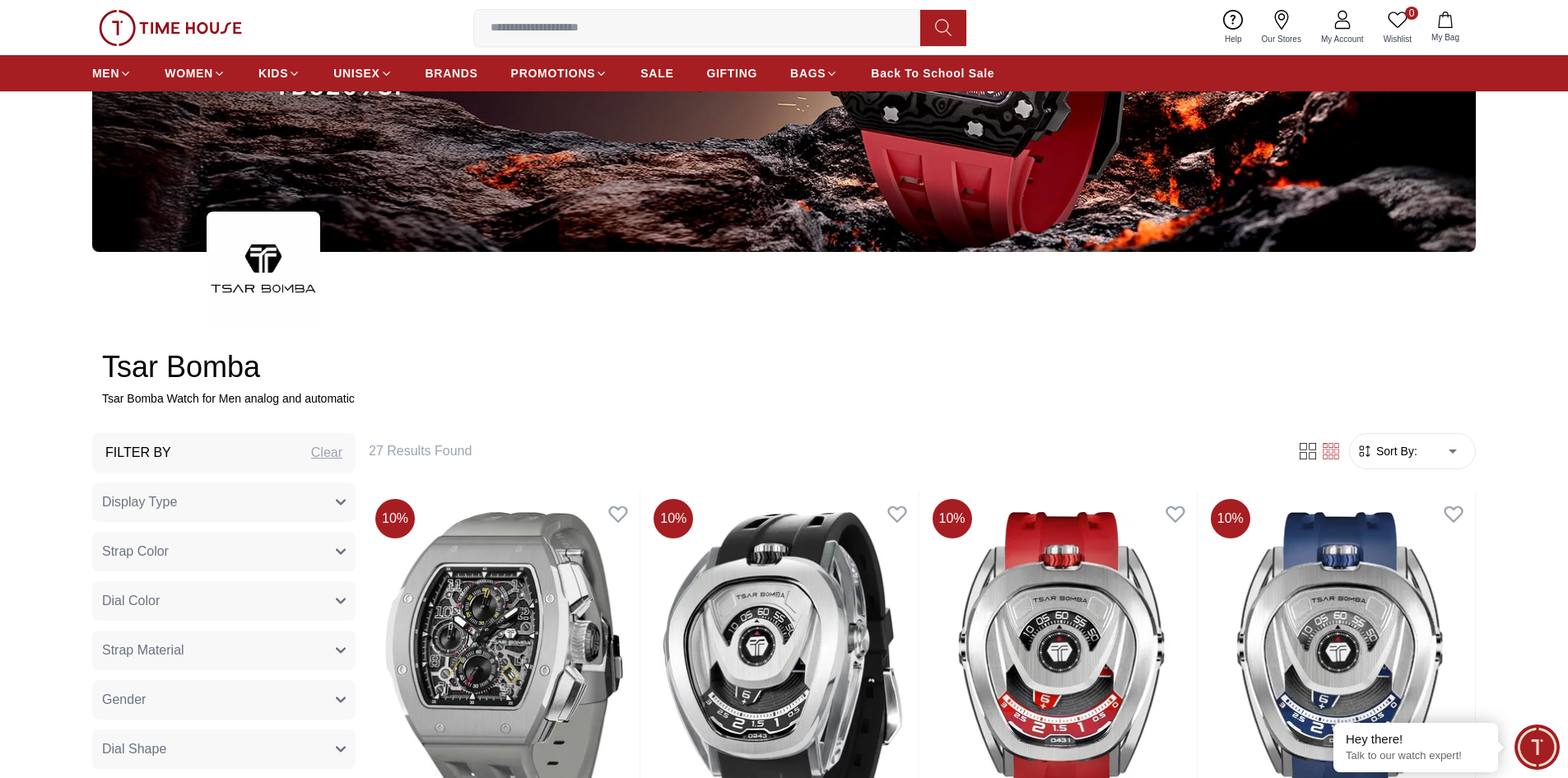
scroll to position [412, 0]
